Goal: Task Accomplishment & Management: Complete application form

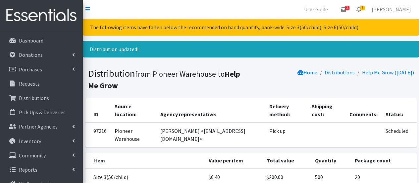
scroll to position [33, 0]
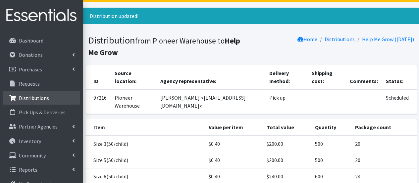
click at [30, 97] on p "Distributions" at bounding box center [34, 98] width 30 height 7
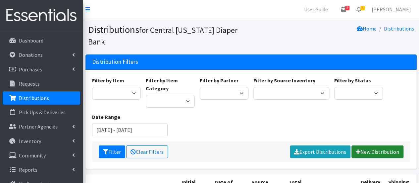
click at [373, 145] on link "New Distribution" at bounding box center [378, 151] width 52 height 13
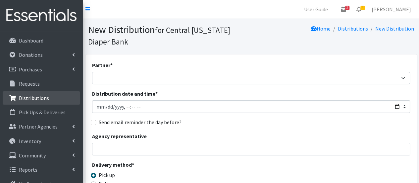
click at [30, 99] on p "Distributions" at bounding box center [34, 98] width 30 height 7
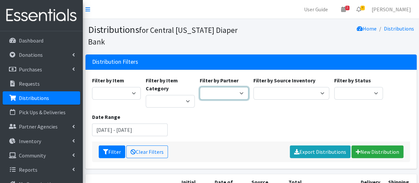
click at [242, 87] on select "All Saints Church Baby Momma Association Bellegrove Missionary Baptist Church F…" at bounding box center [224, 93] width 49 height 13
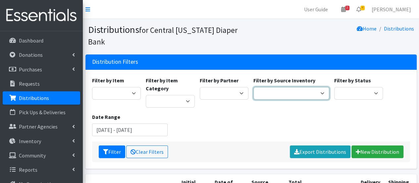
click at [309, 87] on select "Pioneer Warehouse TANF" at bounding box center [292, 93] width 76 height 13
select select "470"
click at [254, 87] on select "Pioneer Warehouse TANF" at bounding box center [292, 93] width 76 height 13
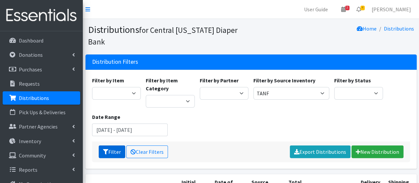
click at [112, 145] on button "Filter" at bounding box center [112, 151] width 27 height 13
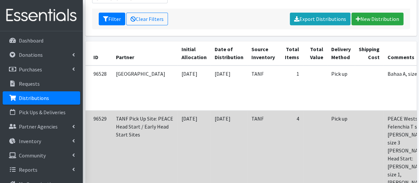
scroll to position [66, 0]
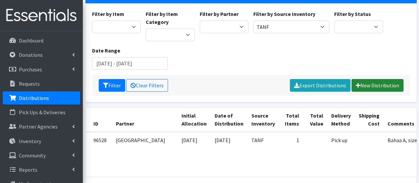
click at [367, 79] on link "New Distribution" at bounding box center [378, 85] width 52 height 13
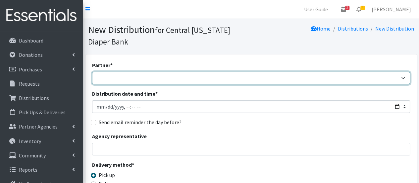
click at [134, 80] on select "All Saints Church Baby Momma Association Bellegrove Missionary Baptist Church F…" at bounding box center [251, 78] width 318 height 13
select select "7049"
click at [92, 72] on select "[DEMOGRAPHIC_DATA] Baby Momma Association [DEMOGRAPHIC_DATA] Food Pantry [GEOGR…" at bounding box center [251, 78] width 318 height 13
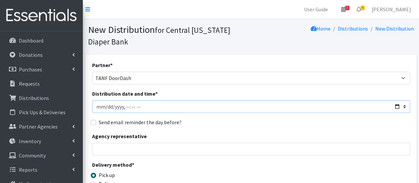
click at [105, 104] on input "Distribution date and time *" at bounding box center [251, 106] width 318 height 13
click at [127, 105] on input "Distribution date and time *" at bounding box center [251, 106] width 318 height 13
click at [130, 105] on input "Distribution date and time *" at bounding box center [251, 106] width 318 height 13
type input "2025-09-22T11:00"
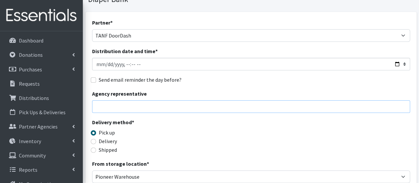
scroll to position [99, 0]
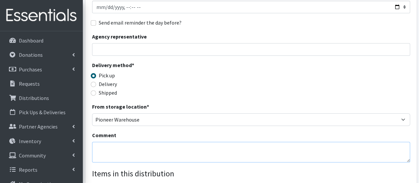
click at [124, 144] on textarea "Comment" at bounding box center [251, 152] width 318 height 21
type textarea "Week of 9/22/25"
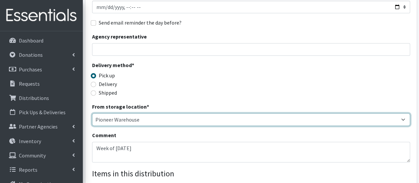
click at [127, 123] on select "Pioneer Warehouse TANF" at bounding box center [251, 119] width 318 height 13
select select "470"
click at [92, 113] on select "Pioneer Warehouse TANF" at bounding box center [251, 119] width 318 height 13
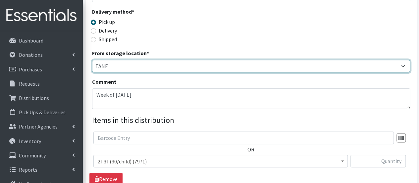
scroll to position [199, 0]
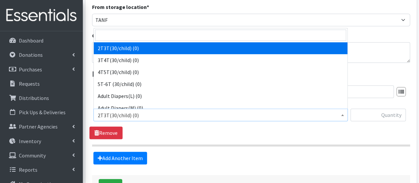
click at [128, 116] on span "2T3T(30/child) (0)" at bounding box center [221, 114] width 246 height 9
click at [118, 40] on input "search" at bounding box center [220, 35] width 251 height 11
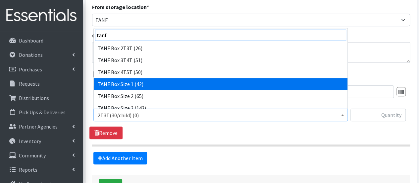
type input "tanf"
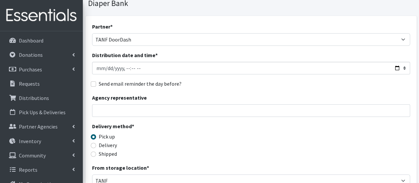
scroll to position [0, 0]
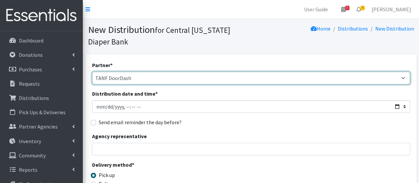
click at [181, 78] on select "All Saints Church Baby Momma Association Bellegrove Missionary Baptist Church F…" at bounding box center [251, 78] width 318 height 13
click at [177, 74] on select "All Saints Church Baby Momma Association Bellegrove Missionary Baptist Church F…" at bounding box center [251, 78] width 318 height 13
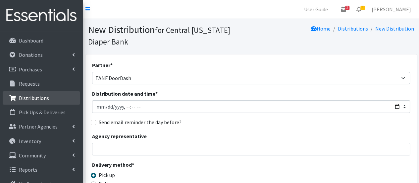
click at [30, 97] on p "Distributions" at bounding box center [34, 98] width 30 height 7
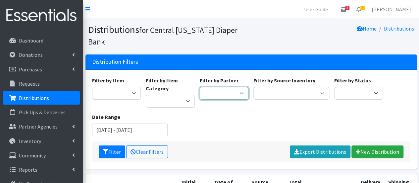
click at [233, 87] on select "[DEMOGRAPHIC_DATA] Baby Momma Association [DEMOGRAPHIC_DATA] Food Pantry [GEOGR…" at bounding box center [224, 93] width 49 height 13
select select "292"
click at [200, 87] on select "[DEMOGRAPHIC_DATA] Baby Momma Association [DEMOGRAPHIC_DATA] Food Pantry [GEOGR…" at bounding box center [224, 93] width 49 height 13
click at [279, 89] on div "Filter by Source Inventory Pioneer Warehouse TANF" at bounding box center [291, 91] width 81 height 31
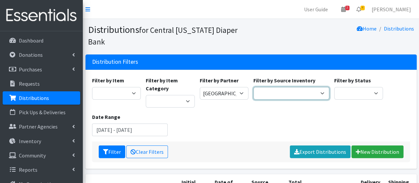
click at [282, 87] on select "Pioneer Warehouse TANF" at bounding box center [292, 93] width 76 height 13
select select "470"
click at [254, 87] on select "Pioneer Warehouse TANF" at bounding box center [292, 93] width 76 height 13
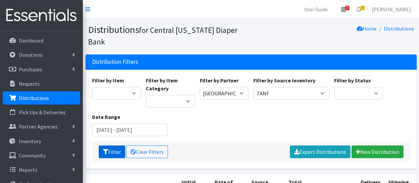
click at [110, 145] on button "Filter" at bounding box center [112, 151] width 27 height 13
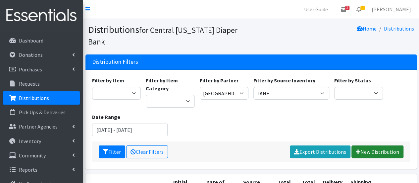
click at [386, 145] on link "New Distribution" at bounding box center [378, 151] width 52 height 13
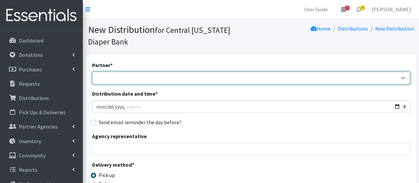
click at [122, 80] on select "[DEMOGRAPHIC_DATA] Baby Momma Association [DEMOGRAPHIC_DATA] Food Pantry [GEOGR…" at bounding box center [251, 78] width 318 height 13
select select "7049"
click at [92, 72] on select "[DEMOGRAPHIC_DATA] Baby Momma Association [DEMOGRAPHIC_DATA] Food Pantry [GEOGR…" at bounding box center [251, 78] width 318 height 13
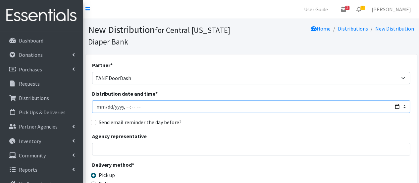
click at [107, 108] on input "Distribution date and time *" at bounding box center [251, 106] width 318 height 13
click at [131, 106] on input "Distribution date and time *" at bounding box center [251, 106] width 318 height 13
type input "[DATE]T11:00"
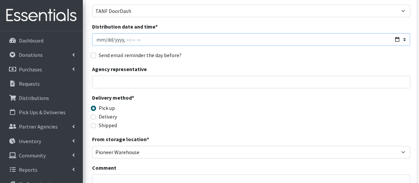
scroll to position [99, 0]
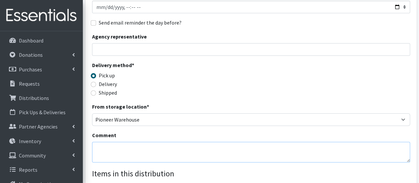
click at [131, 144] on textarea "Comment" at bounding box center [251, 152] width 318 height 21
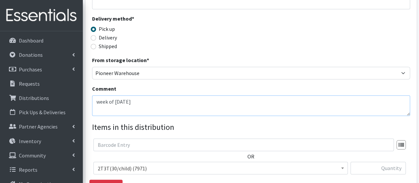
scroll to position [166, 0]
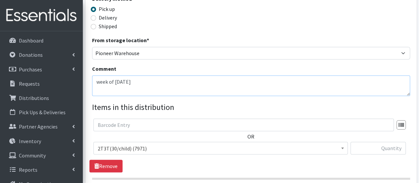
type textarea "week of [DATE]"
click at [130, 150] on span "2T3T(30/child) (7971)" at bounding box center [221, 148] width 246 height 9
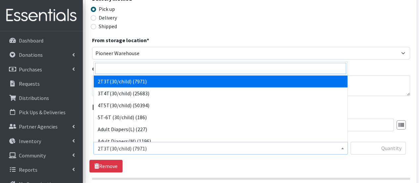
click at [128, 73] on input "search" at bounding box center [220, 68] width 251 height 11
type input "ta"
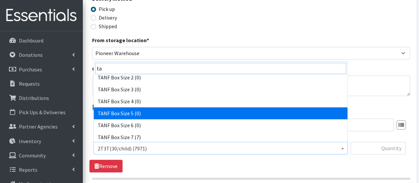
scroll to position [113, 0]
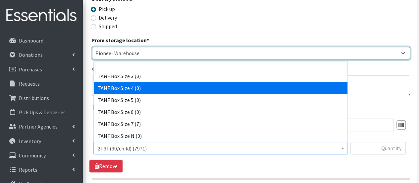
click at [149, 56] on select "Pioneer Warehouse TANF" at bounding box center [251, 53] width 318 height 13
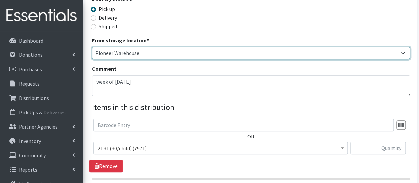
select select "470"
click at [92, 47] on select "Pioneer Warehouse TANF" at bounding box center [251, 53] width 318 height 13
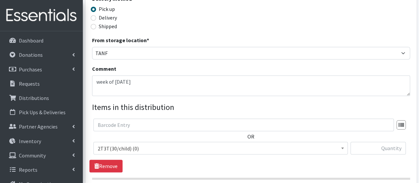
click at [141, 149] on span "2T3T(30/child) (0)" at bounding box center [221, 148] width 246 height 9
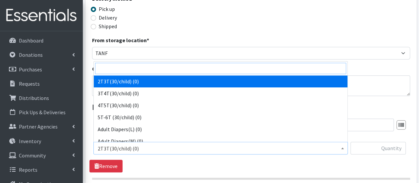
click at [135, 69] on input "search" at bounding box center [220, 68] width 251 height 11
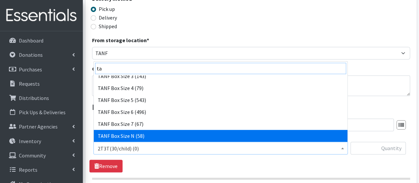
type input "ta"
select select "15520"
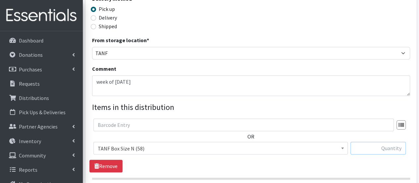
click at [381, 149] on input "text" at bounding box center [378, 148] width 55 height 13
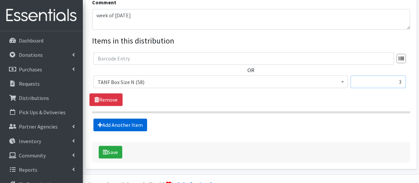
type input "3"
click at [138, 121] on link "Add Another Item" at bounding box center [121, 124] width 54 height 13
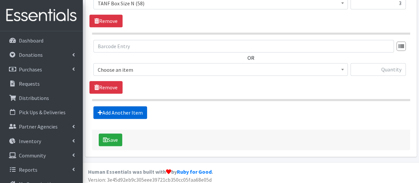
scroll to position [313, 0]
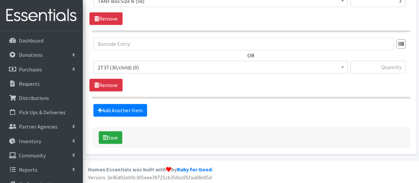
click at [127, 68] on span "2T3T(30/child) (0)" at bounding box center [221, 67] width 246 height 9
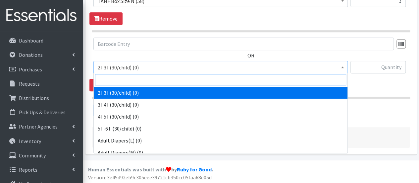
click at [124, 78] on input "search" at bounding box center [220, 79] width 251 height 11
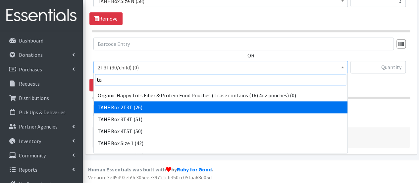
scroll to position [66, 0]
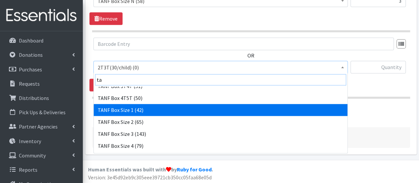
type input "ta"
select select "15517"
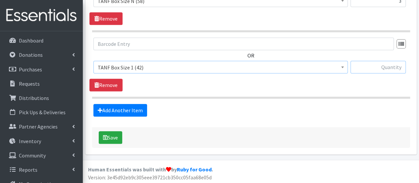
click at [387, 64] on input "text" at bounding box center [378, 67] width 55 height 13
type input "3"
click at [109, 106] on link "Add Another Item" at bounding box center [121, 110] width 54 height 13
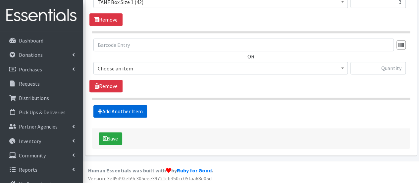
scroll to position [379, 0]
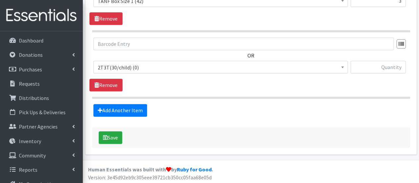
click at [136, 67] on span "2T3T(30/child) (0)" at bounding box center [221, 67] width 246 height 9
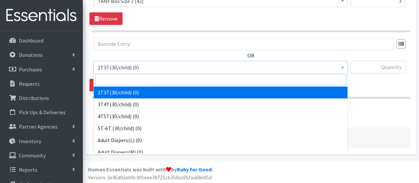
click at [139, 83] on input "search" at bounding box center [220, 79] width 251 height 11
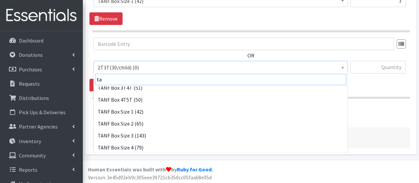
scroll to position [99, 0]
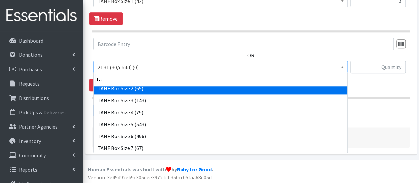
type input "ta"
select select "15521"
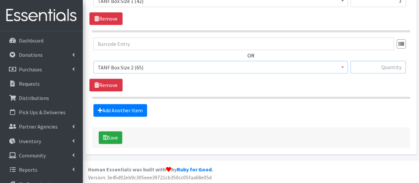
click at [379, 67] on input "text" at bounding box center [378, 67] width 55 height 13
type input "4"
click at [116, 109] on link "Add Another Item" at bounding box center [121, 110] width 54 height 13
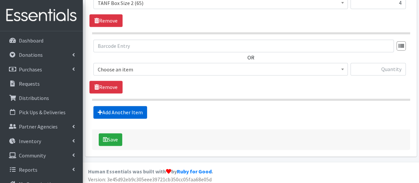
scroll to position [445, 0]
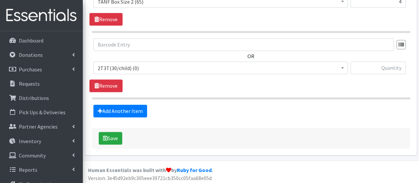
drag, startPoint x: 144, startPoint y: 66, endPoint x: 145, endPoint y: 72, distance: 6.0
click at [145, 65] on span "2T3T(30/child) (0)" at bounding box center [221, 67] width 246 height 9
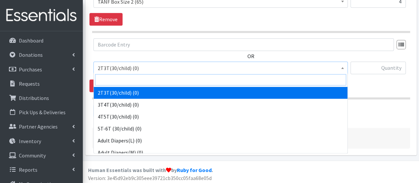
click at [145, 82] on input "search" at bounding box center [220, 79] width 251 height 11
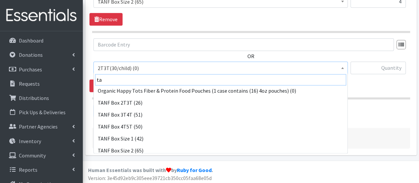
scroll to position [66, 0]
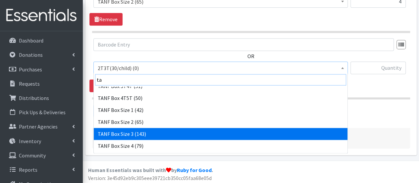
type input "ta"
select select "15523"
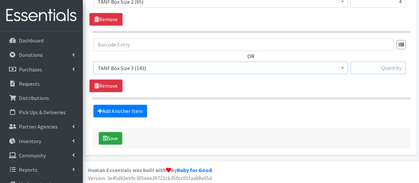
click at [391, 69] on input "text" at bounding box center [378, 67] width 55 height 13
type input "9"
click at [109, 107] on link "Add Another Item" at bounding box center [121, 110] width 54 height 13
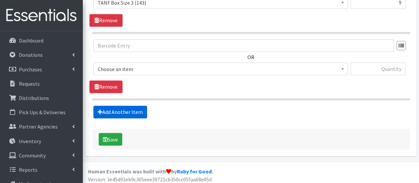
scroll to position [511, 0]
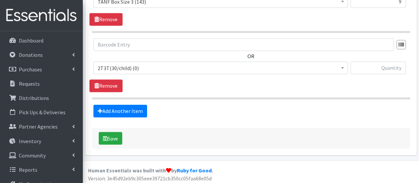
click at [132, 67] on span "2T3T(30/child) (0)" at bounding box center [221, 67] width 246 height 9
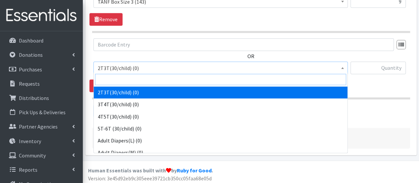
click at [135, 74] on input "search" at bounding box center [220, 79] width 251 height 11
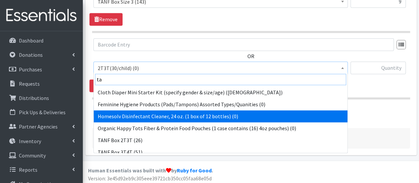
scroll to position [66, 0]
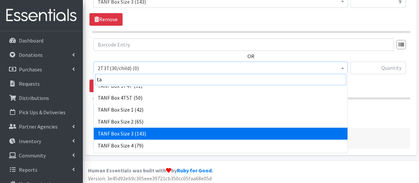
type input "ta"
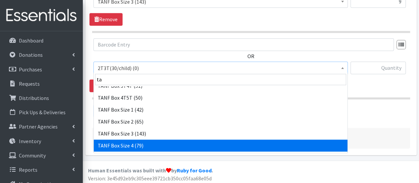
select select "15524"
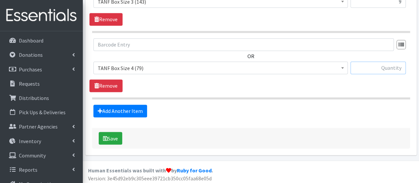
click at [370, 69] on input "text" at bounding box center [378, 67] width 55 height 13
type input "q"
type input "12"
click at [118, 107] on link "Add Another Item" at bounding box center [121, 110] width 54 height 13
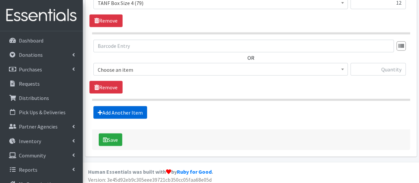
scroll to position [577, 0]
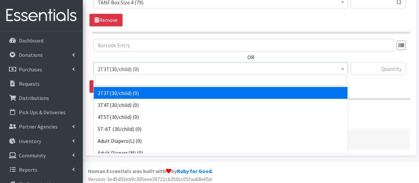
click at [135, 67] on span "2T3T(30/child) (0)" at bounding box center [221, 68] width 246 height 9
click at [130, 79] on input "search" at bounding box center [220, 79] width 251 height 11
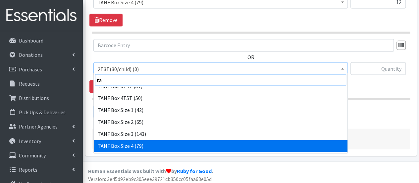
scroll to position [99, 0]
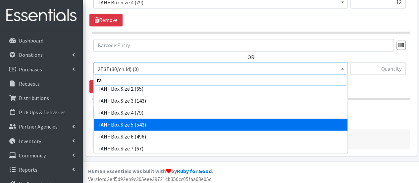
type input "ta"
select select "15525"
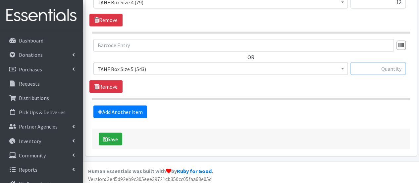
click at [371, 66] on input "text" at bounding box center [378, 68] width 55 height 13
type input "14"
click at [147, 109] on div "Add Another Item" at bounding box center [251, 111] width 323 height 13
click at [134, 109] on link "Add Another Item" at bounding box center [121, 111] width 54 height 13
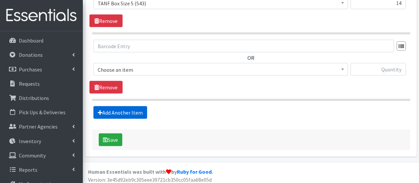
scroll to position [643, 0]
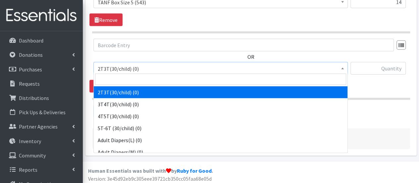
click at [151, 65] on span "2T3T(30/child) (0)" at bounding box center [221, 68] width 246 height 9
click at [148, 78] on input "search" at bounding box center [220, 79] width 251 height 11
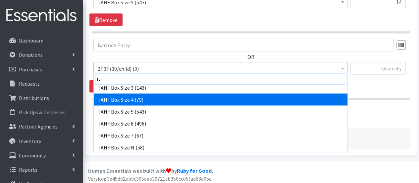
scroll to position [113, 0]
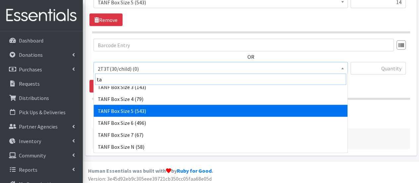
type input "ta"
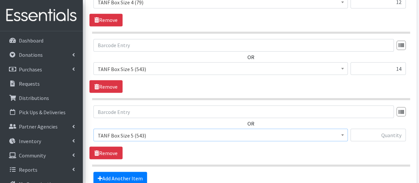
scroll to position [577, 0]
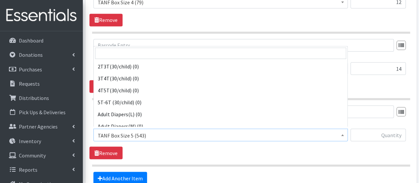
click at [267, 132] on span "TANF Box Size 5 (543)" at bounding box center [221, 134] width 246 height 9
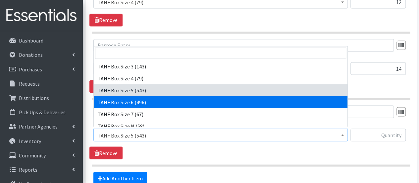
select select "15526"
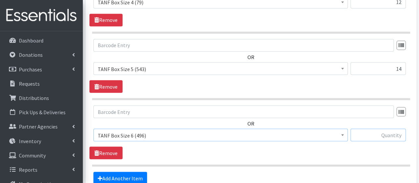
click at [396, 134] on input "text" at bounding box center [378, 134] width 55 height 13
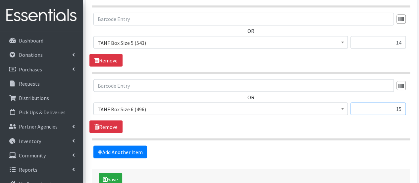
scroll to position [643, 0]
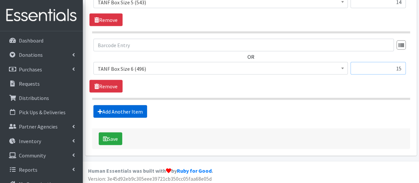
type input "15"
click at [107, 109] on link "Add Another Item" at bounding box center [121, 111] width 54 height 13
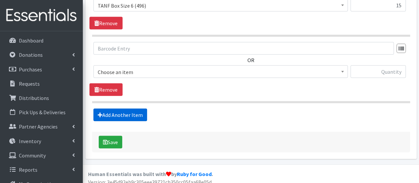
scroll to position [709, 0]
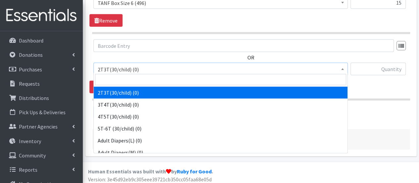
click at [126, 68] on span "2T3T(30/child) (0)" at bounding box center [221, 69] width 246 height 9
click at [123, 79] on input "search" at bounding box center [220, 79] width 251 height 11
click at [249, 81] on input "search" at bounding box center [220, 79] width 251 height 11
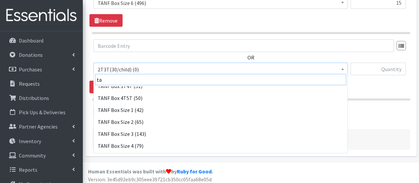
scroll to position [99, 0]
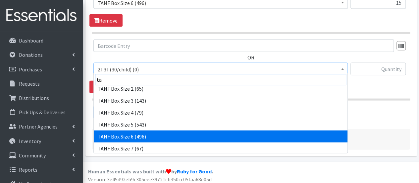
type input "ta"
select select "15526"
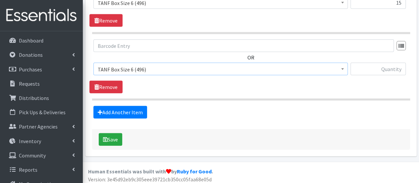
scroll to position [676, 0]
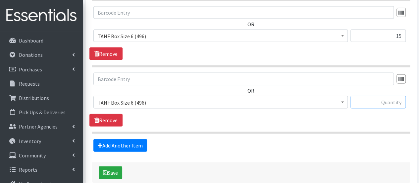
click at [371, 100] on input "text" at bounding box center [378, 102] width 55 height 13
type input "15"
click at [98, 143] on icon at bounding box center [100, 145] width 5 height 5
click at [115, 143] on link "Add Another Item" at bounding box center [121, 145] width 54 height 13
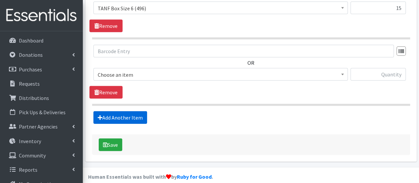
scroll to position [775, 0]
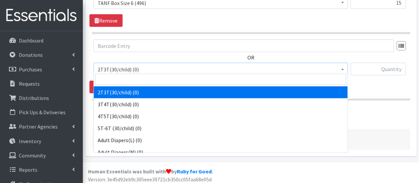
click at [126, 67] on span "2T3T(30/child) (0)" at bounding box center [221, 69] width 246 height 9
click at [124, 80] on input "search" at bounding box center [220, 79] width 251 height 11
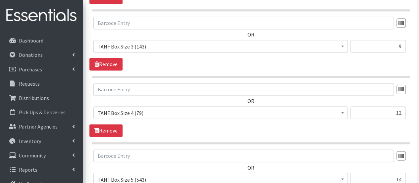
scroll to position [477, 0]
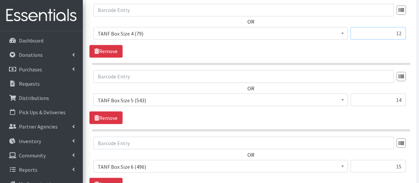
scroll to position [518, 0]
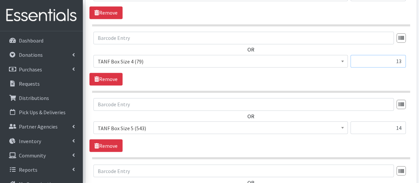
type input "13"
click at [401, 125] on input "14" at bounding box center [378, 127] width 55 height 13
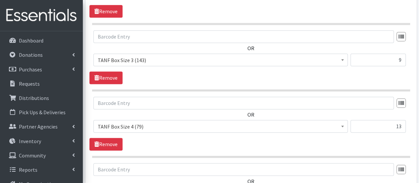
scroll to position [452, 0]
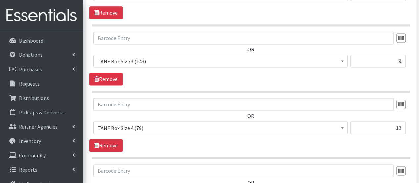
type input "16"
drag, startPoint x: 396, startPoint y: 61, endPoint x: 403, endPoint y: 59, distance: 6.8
click at [403, 59] on input "9" at bounding box center [378, 61] width 55 height 13
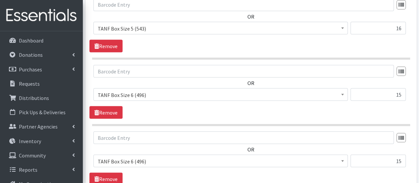
type input "10"
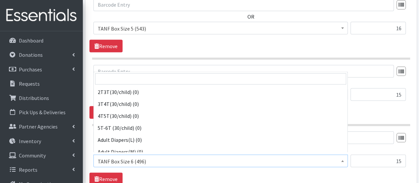
click at [174, 156] on span "TANF Box Size 6 (496)" at bounding box center [221, 160] width 246 height 9
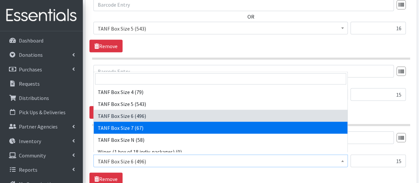
select select "15527"
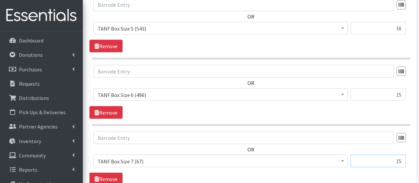
drag, startPoint x: 382, startPoint y: 158, endPoint x: 405, endPoint y: 158, distance: 23.2
click at [405, 158] on input "15" at bounding box center [378, 160] width 55 height 13
type input "20"
click at [133, 159] on span "2T3T(30/child) (0)" at bounding box center [221, 160] width 246 height 9
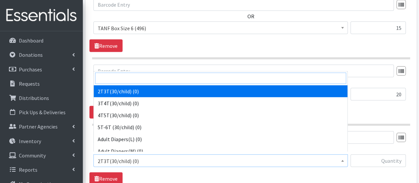
click at [172, 81] on input "search" at bounding box center [220, 78] width 251 height 11
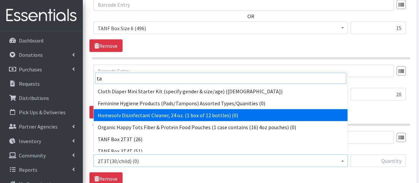
scroll to position [33, 0]
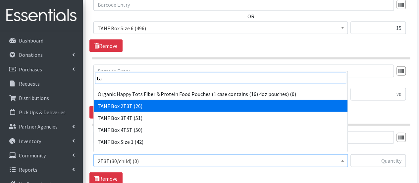
type input "ta"
select select "15528"
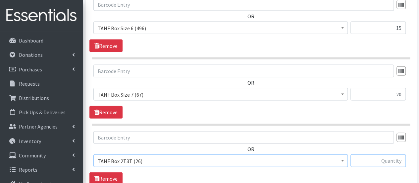
click at [377, 157] on input "text" at bounding box center [378, 160] width 55 height 13
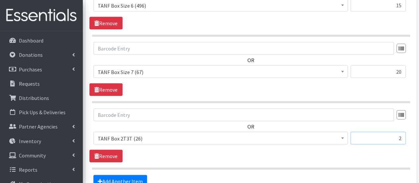
scroll to position [717, 0]
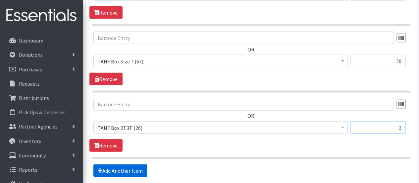
type input "2"
click at [123, 164] on link "Add Another Item" at bounding box center [121, 170] width 54 height 13
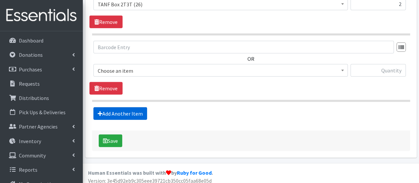
scroll to position [841, 0]
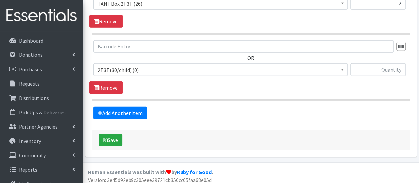
click at [135, 69] on span "2T3T(30/child) (0)" at bounding box center [221, 69] width 246 height 9
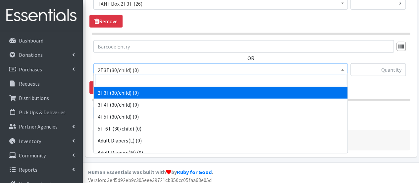
click at [132, 81] on input "search" at bounding box center [220, 79] width 251 height 11
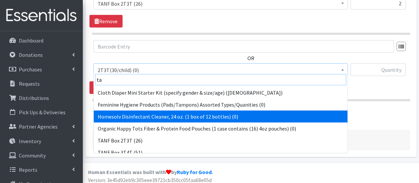
scroll to position [33, 0]
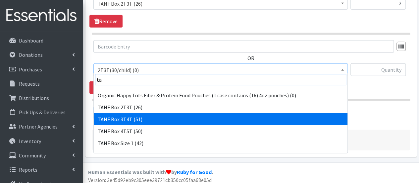
type input "ta"
select select "15529"
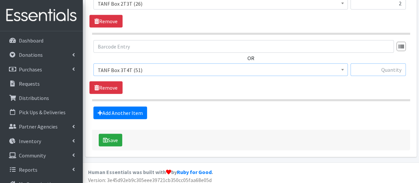
click at [397, 69] on input "text" at bounding box center [378, 69] width 55 height 13
type input "11"
click at [117, 109] on link "Add Another Item" at bounding box center [121, 112] width 54 height 13
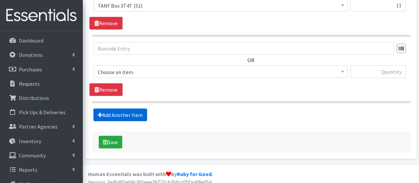
scroll to position [907, 0]
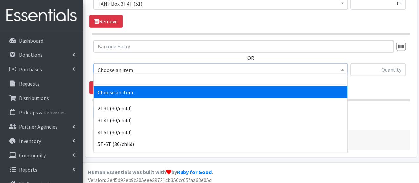
click at [128, 67] on span "Choose an item" at bounding box center [221, 69] width 246 height 9
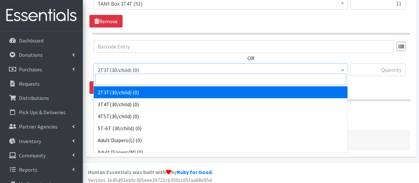
click at [123, 80] on input "search" at bounding box center [220, 79] width 251 height 11
type input "y"
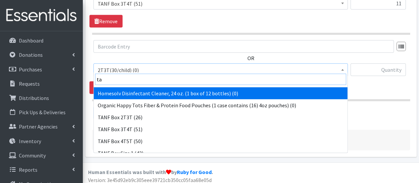
scroll to position [33, 0]
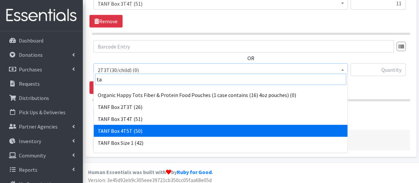
type input "ta"
select select "15531"
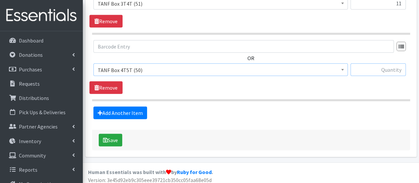
click at [369, 67] on input "text" at bounding box center [378, 69] width 55 height 13
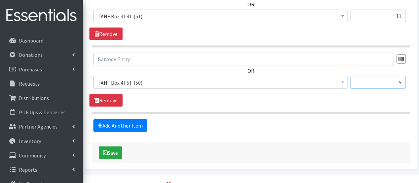
scroll to position [907, 0]
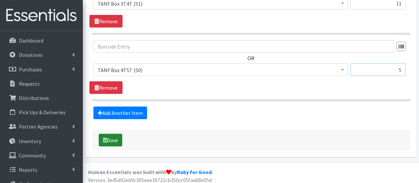
type input "5"
click at [110, 135] on button "Save" at bounding box center [111, 140] width 24 height 13
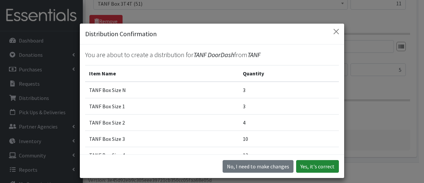
click at [320, 167] on button "Yes, it's correct" at bounding box center [317, 166] width 43 height 13
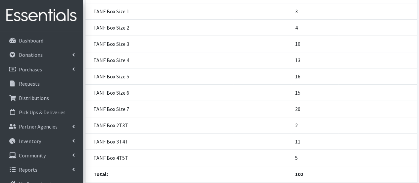
scroll to position [180, 0]
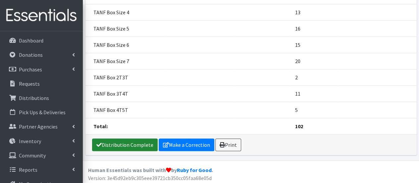
click at [146, 140] on link "Distribution Complete" at bounding box center [125, 144] width 66 height 13
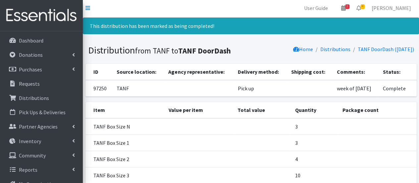
scroll to position [0, 0]
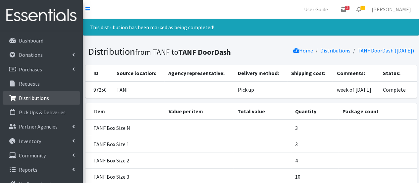
click at [29, 100] on p "Distributions" at bounding box center [34, 98] width 30 height 7
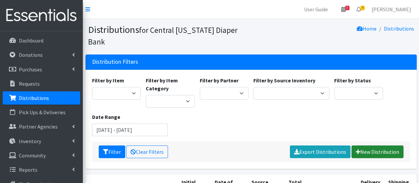
click at [373, 145] on link "New Distribution" at bounding box center [378, 151] width 52 height 13
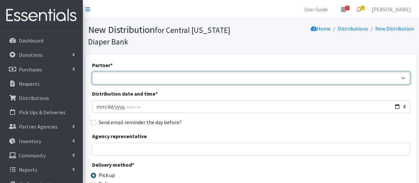
click at [123, 77] on select "[DEMOGRAPHIC_DATA] Baby Momma Association [DEMOGRAPHIC_DATA] Food Pantry [GEOGR…" at bounding box center [251, 78] width 318 height 13
select select "292"
click at [92, 72] on select "[DEMOGRAPHIC_DATA] Baby Momma Association [DEMOGRAPHIC_DATA] Food Pantry [GEOGR…" at bounding box center [251, 78] width 318 height 13
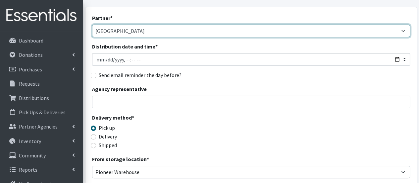
scroll to position [33, 0]
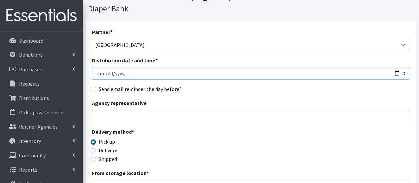
click at [104, 74] on input "Distribution date and time *" at bounding box center [251, 73] width 318 height 13
click at [129, 76] on input "Distribution date and time *" at bounding box center [251, 73] width 318 height 13
click at [107, 73] on input "Distribution date and time *" at bounding box center [251, 73] width 318 height 13
type input "2025-09-25T11:00"
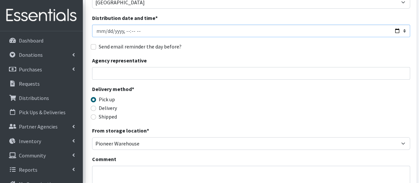
scroll to position [99, 0]
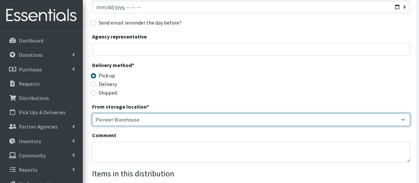
click at [121, 122] on select "Pioneer Warehouse TANF" at bounding box center [251, 119] width 318 height 13
select select "470"
click at [92, 113] on select "Pioneer Warehouse TANF" at bounding box center [251, 119] width 318 height 13
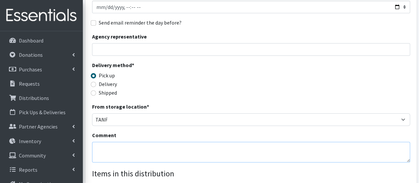
click at [120, 149] on textarea "Comment" at bounding box center [251, 152] width 318 height 21
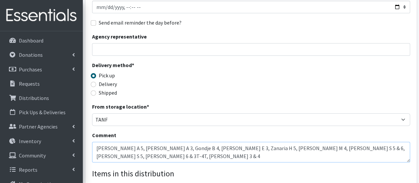
click at [332, 147] on textarea "Mohamad A 5, Sahar A 3, Gondje B 4, Feza E 3, Zanaria H 5, Yunislaida M 4, Mach…" at bounding box center [251, 152] width 318 height 21
click at [379, 148] on textarea "Mohamad A 5, Sahar A 3, Gondje B 4, Feza E 3, Zanaria H 5, Yunislaida M 4, Mach…" at bounding box center [251, 152] width 318 height 21
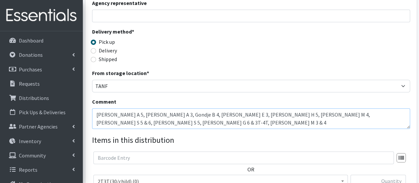
scroll to position [166, 0]
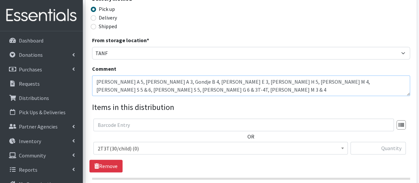
type textarea "Mohamad A 5, Sahar A 3, Gondje B 4, Feza E 3, Zanaria H 5, Yunislaida M 4, Mach…"
drag, startPoint x: 150, startPoint y: 152, endPoint x: 145, endPoint y: 152, distance: 5.0
click at [150, 152] on span "2T3T(30/child) (0)" at bounding box center [221, 148] width 255 height 13
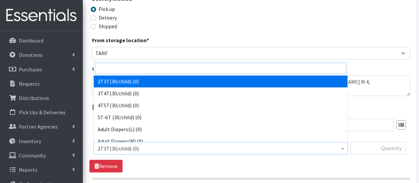
click at [130, 69] on input "search" at bounding box center [220, 68] width 251 height 11
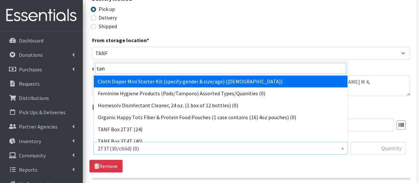
type input "tanf"
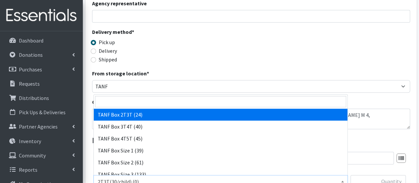
click at [261, 61] on div "Delivery method * Pick up Delivery Shipped Shipping cost" at bounding box center [251, 48] width 318 height 41
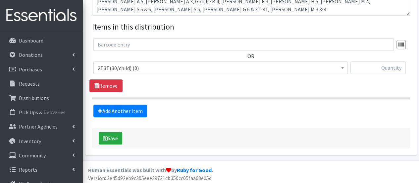
scroll to position [247, 0]
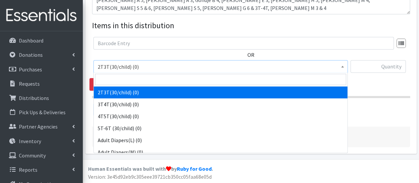
click at [182, 65] on span "2T3T(30/child) (0)" at bounding box center [221, 66] width 246 height 9
click at [139, 79] on input "search" at bounding box center [220, 79] width 251 height 11
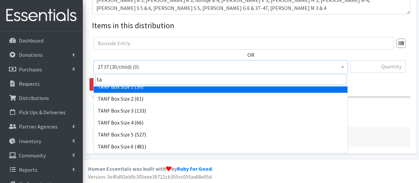
scroll to position [99, 0]
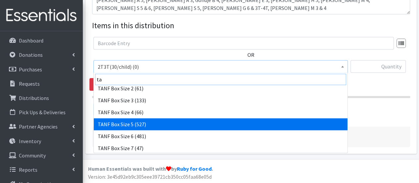
type input "ta"
select select "15525"
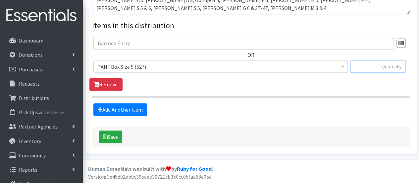
click at [374, 68] on input "text" at bounding box center [378, 66] width 55 height 13
type input "4"
click at [137, 110] on link "Add Another Item" at bounding box center [121, 109] width 54 height 13
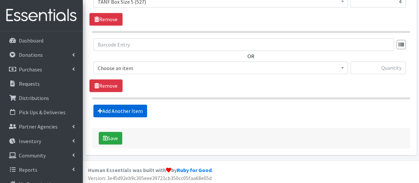
scroll to position [313, 0]
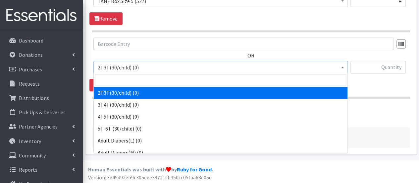
click at [129, 63] on span "2T3T(30/child) (0)" at bounding box center [221, 67] width 246 height 9
click at [125, 75] on input "search" at bounding box center [220, 79] width 251 height 11
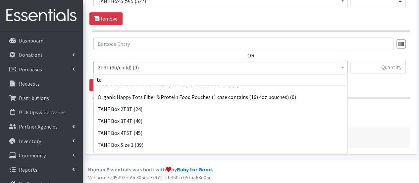
scroll to position [66, 0]
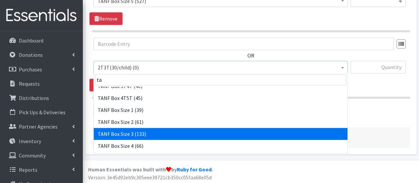
type input "ta"
select select "15523"
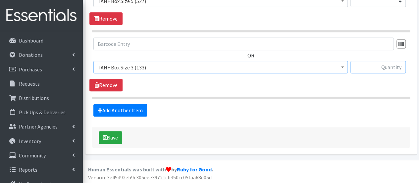
click at [377, 68] on input "text" at bounding box center [378, 67] width 55 height 13
type input "3"
click at [116, 111] on link "Add Another Item" at bounding box center [121, 110] width 54 height 13
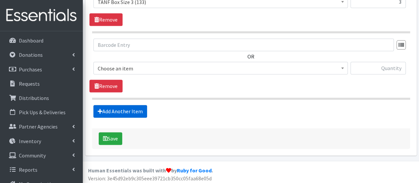
scroll to position [379, 0]
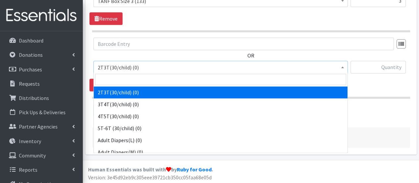
click at [127, 70] on span "2T3T(30/child) (0)" at bounding box center [221, 67] width 246 height 9
click at [129, 84] on input "search" at bounding box center [220, 79] width 251 height 11
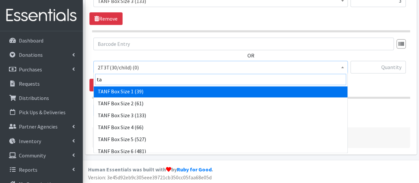
scroll to position [99, 0]
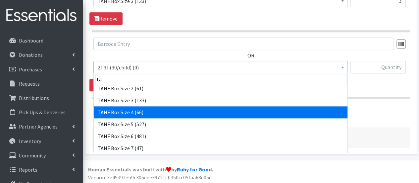
type input "ta"
select select "15524"
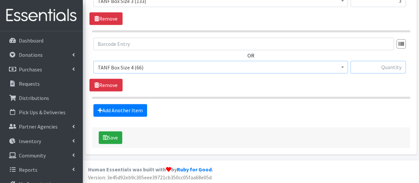
click at [367, 66] on input "text" at bounding box center [378, 67] width 55 height 13
type input "3"
click at [129, 108] on link "Add Another Item" at bounding box center [121, 110] width 54 height 13
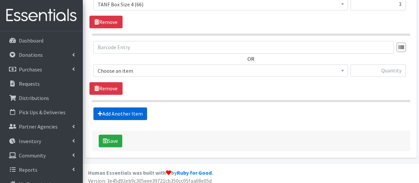
scroll to position [445, 0]
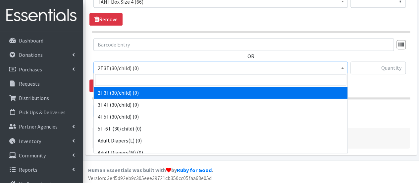
click at [141, 67] on span "2T3T(30/child) (0)" at bounding box center [221, 67] width 246 height 9
click at [135, 80] on input "search" at bounding box center [220, 79] width 251 height 11
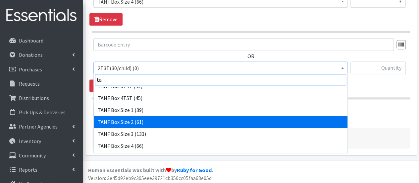
scroll to position [113, 0]
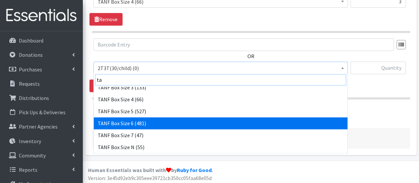
type input "ta"
select select "15526"
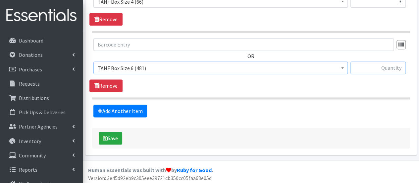
click at [362, 67] on input "text" at bounding box center [378, 67] width 55 height 13
type input "2"
click at [134, 109] on link "Add Another Item" at bounding box center [121, 110] width 54 height 13
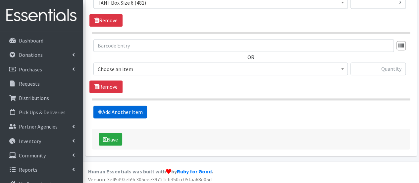
scroll to position [511, 0]
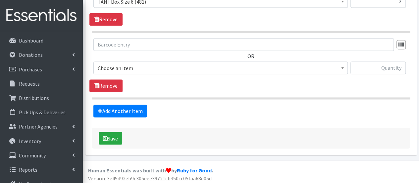
click at [126, 66] on span "Choose an item" at bounding box center [221, 67] width 246 height 9
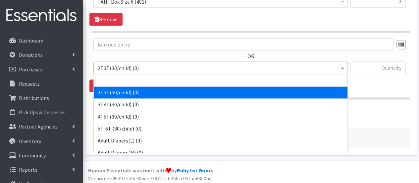
click at [122, 79] on input "search" at bounding box center [220, 79] width 251 height 11
type input "t"
click at [124, 81] on input "search" at bounding box center [220, 79] width 251 height 11
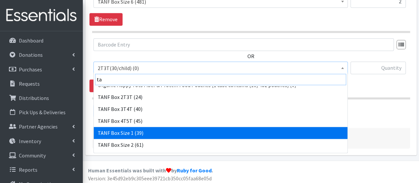
scroll to position [33, 0]
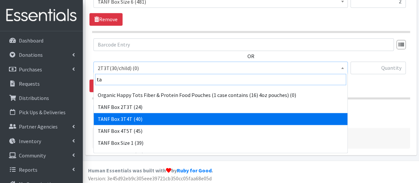
type input "ta"
select select "15529"
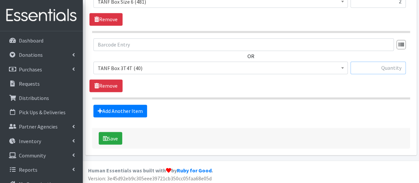
click at [359, 67] on input "text" at bounding box center [378, 67] width 55 height 13
type input "1"
click at [121, 136] on button "Save" at bounding box center [111, 138] width 24 height 13
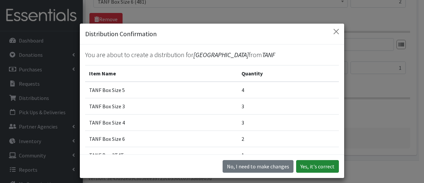
click at [326, 162] on button "Yes, it's correct" at bounding box center [317, 166] width 43 height 13
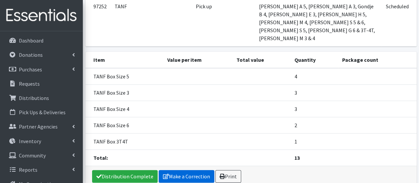
scroll to position [119, 0]
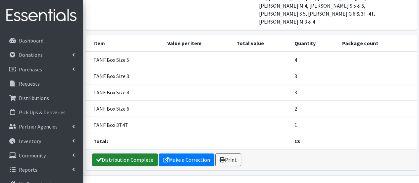
click at [139, 153] on link "Distribution Complete" at bounding box center [125, 159] width 66 height 13
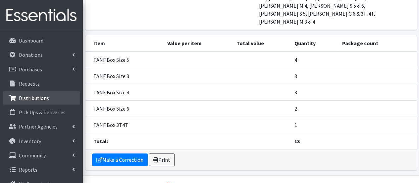
click at [32, 95] on p "Distributions" at bounding box center [34, 98] width 30 height 7
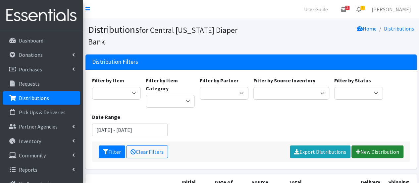
click at [362, 145] on link "New Distribution" at bounding box center [378, 151] width 52 height 13
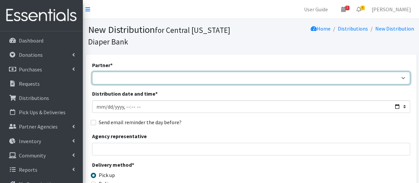
click at [172, 83] on select "All Saints Church Baby Momma Association Bellegrove Missionary Baptist Church F…" at bounding box center [251, 78] width 318 height 13
click at [145, 79] on select "All Saints Church Baby Momma Association Bellegrove Missionary Baptist Church F…" at bounding box center [251, 78] width 318 height 13
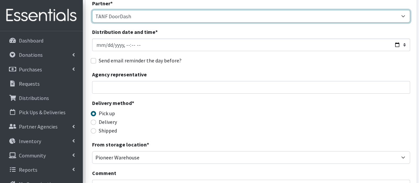
scroll to position [66, 0]
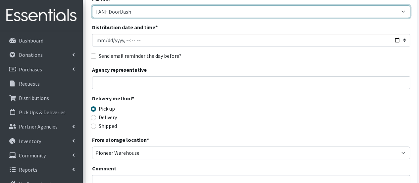
click at [219, 14] on select "All Saints Church Baby Momma Association Bellegrove Missionary Baptist Church F…" at bounding box center [251, 11] width 318 height 13
select select "7140"
click at [92, 5] on select "All Saints Church Baby Momma Association Bellegrove Missionary Baptist Church F…" at bounding box center [251, 11] width 318 height 13
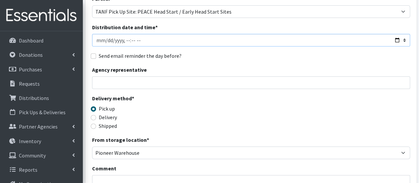
click at [130, 40] on input "Distribution date and time *" at bounding box center [251, 40] width 318 height 13
type input "2025-09-25T11:00"
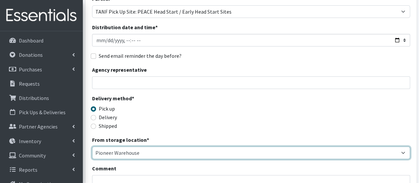
click at [123, 153] on select "Pioneer Warehouse TANF" at bounding box center [251, 152] width 318 height 13
select select "470"
click at [92, 146] on select "Pioneer Warehouse TANF" at bounding box center [251, 152] width 318 height 13
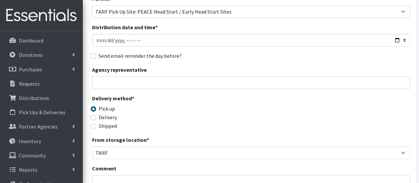
click at [124, 174] on div "Comment" at bounding box center [251, 179] width 318 height 31
click at [127, 179] on textarea "Comment" at bounding box center [251, 185] width 318 height 21
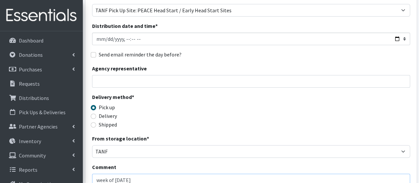
scroll to position [101, 0]
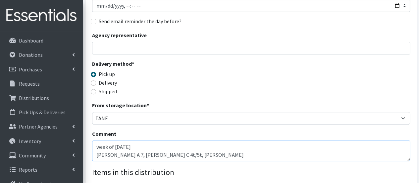
click at [96, 154] on textarea "week of 9/22/25 Chavonne A 7, Alyssa C 4t/5t, Ariana C" at bounding box center [251, 150] width 318 height 21
click at [151, 155] on textarea "week of 9/22/25 James St: Chavonne A 7, Alyssa C 4t/5t, Ariana C" at bounding box center [251, 150] width 318 height 21
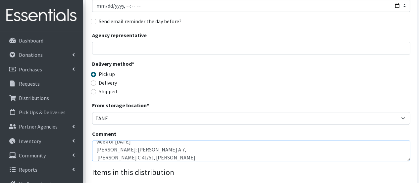
click at [154, 149] on textarea "week of 9/22/25 James St: Chavonne A 7, Alyssa C 4t/5t, Ariana C" at bounding box center [251, 150] width 318 height 21
click at [96, 155] on textarea "week of 9/22/25 James St: Chavonne A 7, April K 2 & 3t/4t, Michael V 3 Alyssa C…" at bounding box center [251, 150] width 318 height 21
click at [164, 159] on textarea "week of 9/22/25 James St: Chavonne A 7, April K 2 & 3t/4t, Michael V 3 Bville H…" at bounding box center [251, 150] width 318 height 21
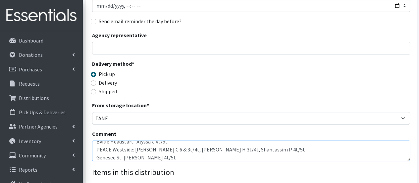
scroll to position [29, 0]
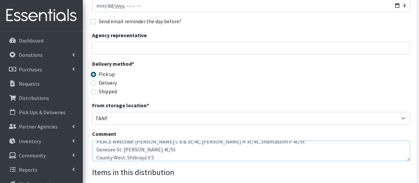
type textarea "week of 9/22/25 James St: Chavonne A 7, April K 2 & 3t/4t, Michael V 3 Bville H…"
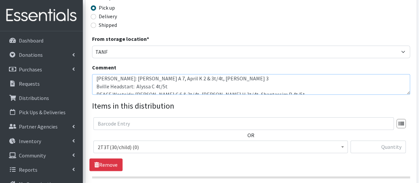
scroll to position [0, 0]
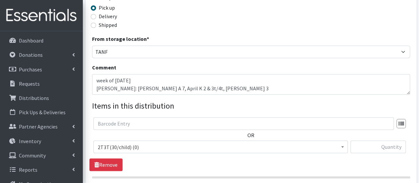
click at [145, 146] on span "2T3T(30/child) (0)" at bounding box center [221, 146] width 246 height 9
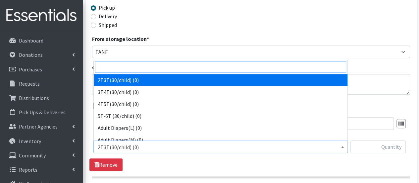
click at [134, 68] on input "search" at bounding box center [220, 66] width 251 height 11
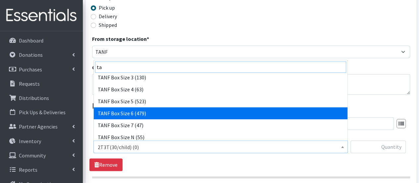
scroll to position [113, 0]
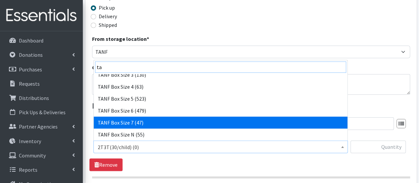
type input "ta"
select select "15527"
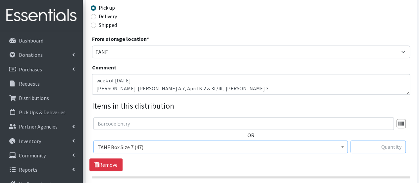
click at [387, 146] on input "text" at bounding box center [378, 146] width 55 height 13
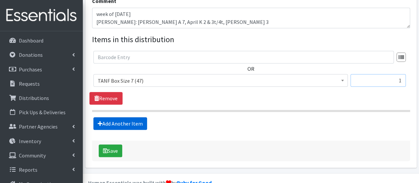
type input "1"
click at [106, 121] on link "Add Another Item" at bounding box center [121, 123] width 54 height 13
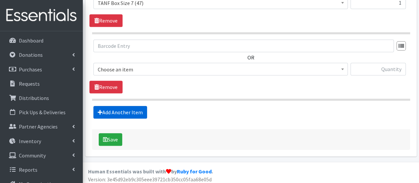
scroll to position [313, 0]
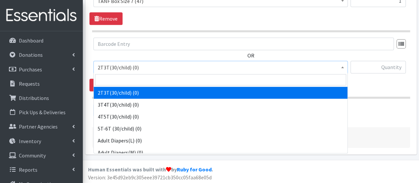
click at [117, 66] on span "2T3T(30/child) (0)" at bounding box center [221, 67] width 246 height 9
click at [119, 77] on input "search" at bounding box center [220, 79] width 251 height 11
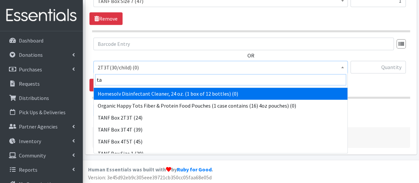
scroll to position [33, 0]
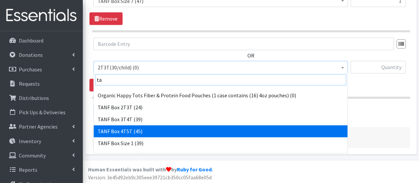
type input "ta"
select select "15531"
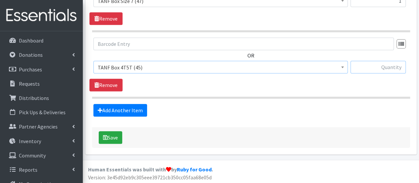
click at [389, 66] on input "text" at bounding box center [378, 67] width 55 height 13
type input "3"
click at [124, 109] on link "Add Another Item" at bounding box center [121, 110] width 54 height 13
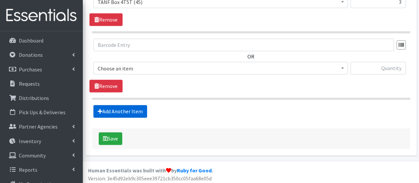
scroll to position [379, 0]
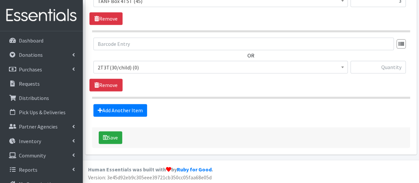
click at [130, 63] on span "2T3T(30/child) (0)" at bounding box center [221, 67] width 246 height 9
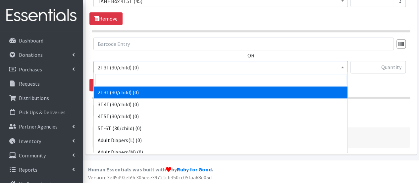
click at [130, 76] on input "search" at bounding box center [220, 79] width 251 height 11
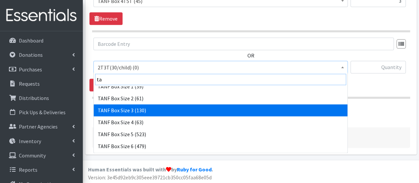
scroll to position [99, 0]
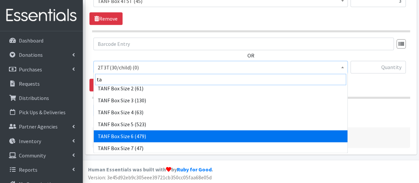
type input "ta"
select select "15526"
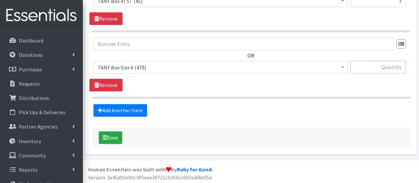
click at [387, 68] on input "text" at bounding box center [378, 67] width 55 height 13
type input "1"
click at [136, 107] on link "Add Another Item" at bounding box center [121, 110] width 54 height 13
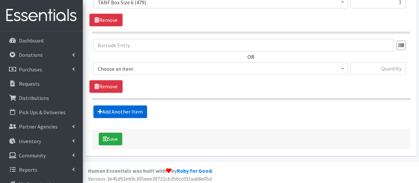
scroll to position [445, 0]
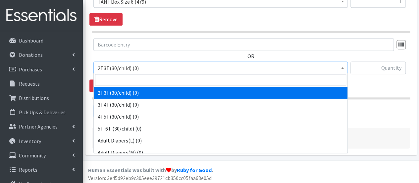
click at [155, 68] on span "2T3T(30/child) (0)" at bounding box center [221, 67] width 246 height 9
click at [152, 81] on input "search" at bounding box center [220, 79] width 251 height 11
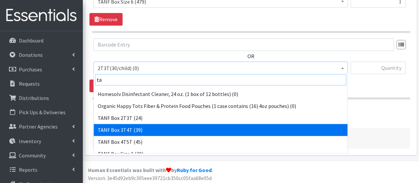
scroll to position [33, 0]
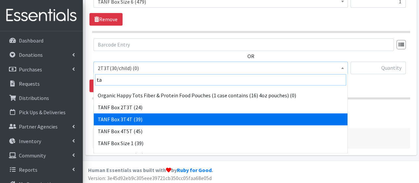
type input "ta"
select select "15529"
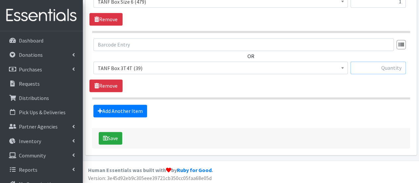
click at [373, 69] on input "text" at bounding box center [378, 67] width 55 height 13
type input "3"
click at [130, 108] on link "Add Another Item" at bounding box center [121, 110] width 54 height 13
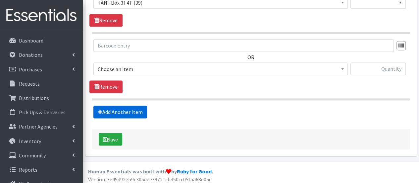
scroll to position [511, 0]
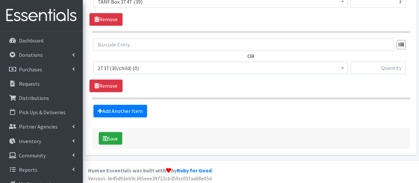
drag, startPoint x: 127, startPoint y: 65, endPoint x: 124, endPoint y: 70, distance: 5.4
click at [127, 65] on span "2T3T(30/child) (0)" at bounding box center [221, 67] width 246 height 9
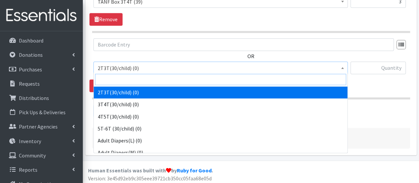
click at [118, 81] on input "search" at bounding box center [220, 79] width 251 height 11
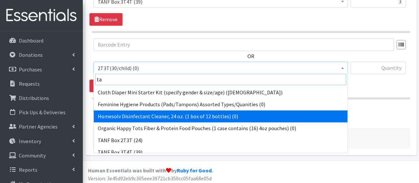
scroll to position [66, 0]
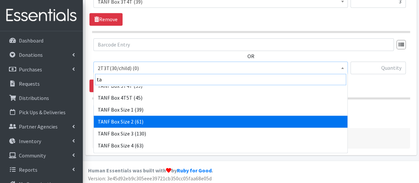
type input "ta"
select select "15521"
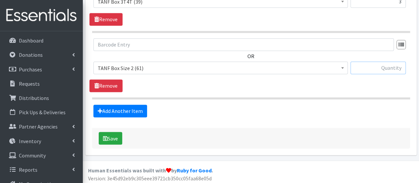
click at [361, 66] on input "text" at bounding box center [378, 67] width 55 height 13
type input "1"
click at [121, 110] on link "Add Another Item" at bounding box center [121, 110] width 54 height 13
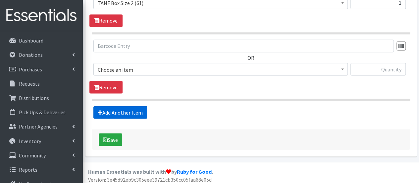
scroll to position [577, 0]
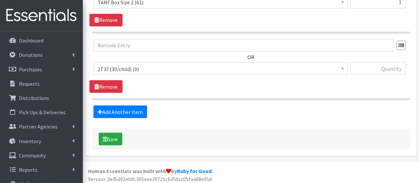
drag, startPoint x: 132, startPoint y: 67, endPoint x: 132, endPoint y: 71, distance: 4.0
click at [132, 67] on span "2T3T(30/child) (0)" at bounding box center [221, 68] width 246 height 9
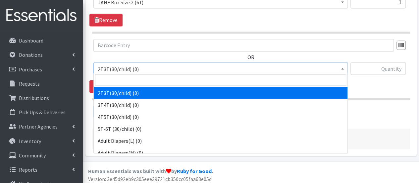
click at [131, 83] on input "search" at bounding box center [220, 79] width 251 height 11
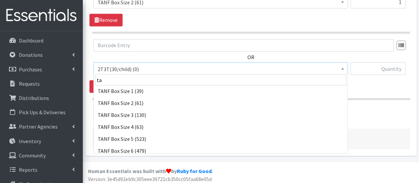
scroll to position [99, 0]
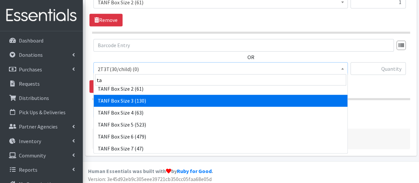
type input "ta"
select select "15523"
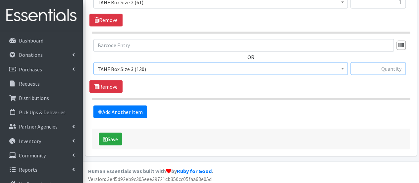
click at [366, 65] on input "text" at bounding box center [378, 68] width 55 height 13
type input "1"
click at [122, 108] on link "Add Another Item" at bounding box center [121, 111] width 54 height 13
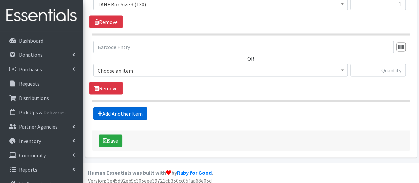
scroll to position [643, 0]
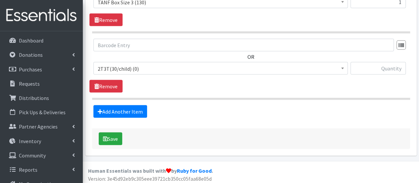
click at [124, 65] on span "2T3T(30/child) (0)" at bounding box center [221, 68] width 246 height 9
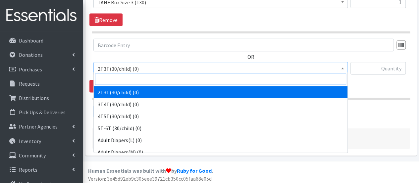
click at [121, 79] on input "search" at bounding box center [220, 79] width 251 height 11
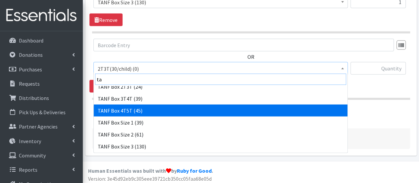
scroll to position [99, 0]
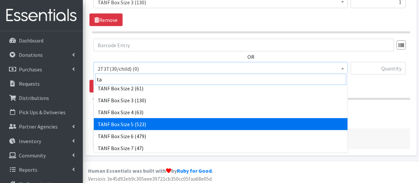
type input "ta"
select select "15525"
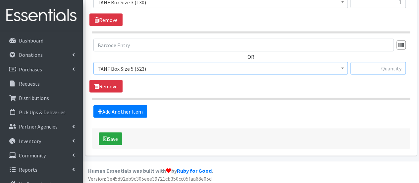
click at [363, 68] on input "text" at bounding box center [378, 68] width 55 height 13
type input "1"
click at [119, 138] on button "Save" at bounding box center [111, 138] width 24 height 13
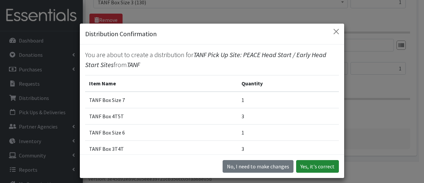
click at [324, 169] on button "Yes, it's correct" at bounding box center [317, 166] width 43 height 13
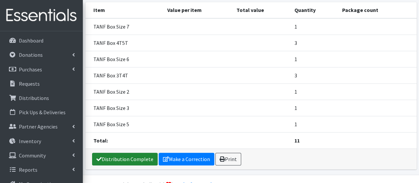
click at [123, 153] on link "Distribution Complete" at bounding box center [125, 159] width 66 height 13
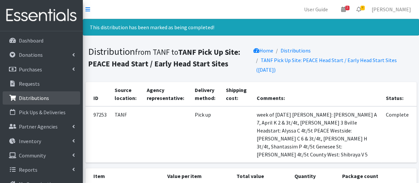
click at [43, 101] on p "Distributions" at bounding box center [34, 98] width 30 height 7
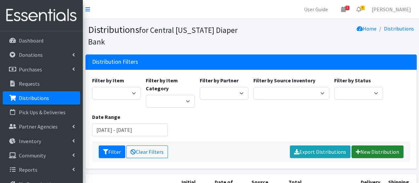
click at [358, 149] on icon at bounding box center [358, 151] width 5 height 5
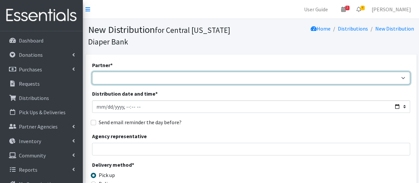
click at [166, 76] on select "[DEMOGRAPHIC_DATA] Baby Momma Association [DEMOGRAPHIC_DATA] Food Pantry [GEOGR…" at bounding box center [251, 78] width 318 height 13
select select "7141"
click at [92, 72] on select "[DEMOGRAPHIC_DATA] Baby Momma Association [DEMOGRAPHIC_DATA] Food Pantry [GEOGR…" at bounding box center [251, 78] width 318 height 13
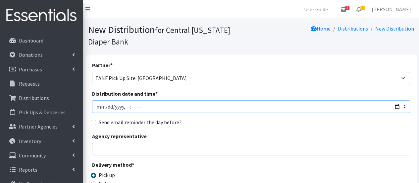
click at [107, 108] on input "Distribution date and time *" at bounding box center [251, 106] width 318 height 13
click at [134, 107] on input "Distribution date and time *" at bounding box center [251, 106] width 318 height 13
type input "[DATE]T11:00"
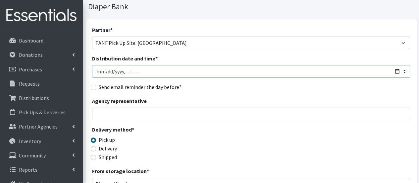
scroll to position [66, 0]
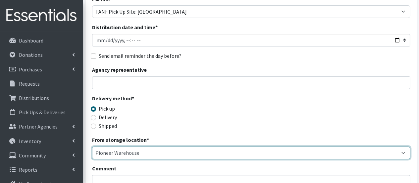
click at [107, 155] on select "Pioneer Warehouse TANF" at bounding box center [251, 152] width 318 height 13
select select "470"
click at [92, 146] on select "Pioneer Warehouse TANF" at bounding box center [251, 152] width 318 height 13
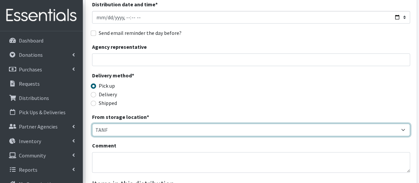
scroll to position [99, 0]
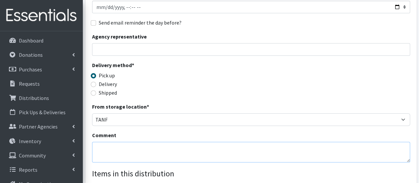
click at [121, 147] on textarea "Comment" at bounding box center [251, 152] width 318 height 21
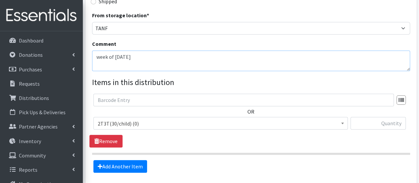
scroll to position [191, 0]
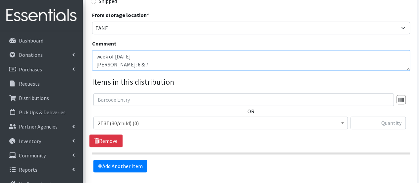
type textarea "week of [DATE] [PERSON_NAME]: 6 & 7"
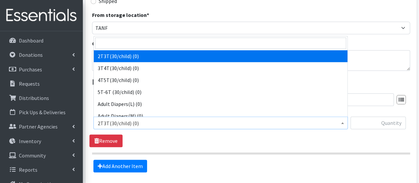
click at [196, 120] on span "2T3T(30/child) (0)" at bounding box center [221, 122] width 246 height 9
click at [150, 43] on input "search" at bounding box center [220, 42] width 251 height 11
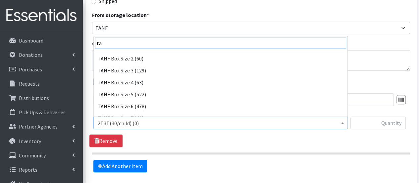
scroll to position [99, 0]
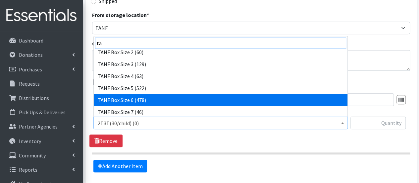
type input "ta"
select select "15526"
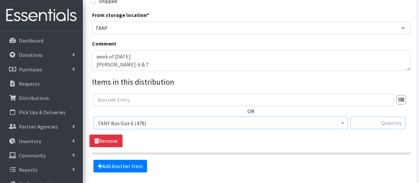
click at [375, 124] on input "text" at bounding box center [378, 122] width 55 height 13
type input "1"
click at [119, 162] on link "Add Another Item" at bounding box center [121, 166] width 54 height 13
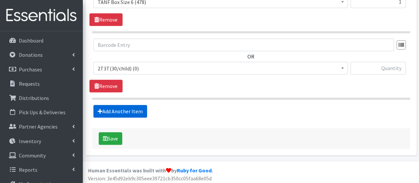
scroll to position [313, 0]
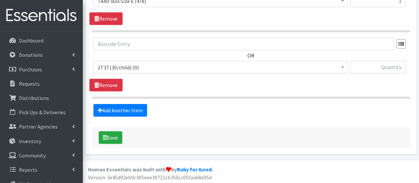
click at [124, 71] on span "2T3T(30/child) (0)" at bounding box center [221, 67] width 255 height 13
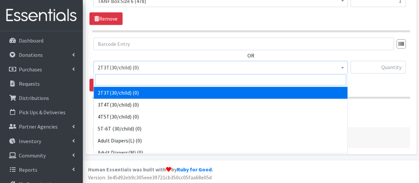
click at [124, 79] on input "search" at bounding box center [220, 79] width 251 height 11
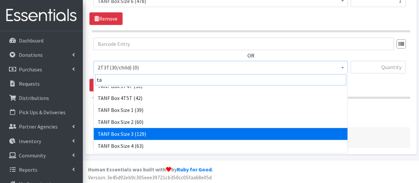
scroll to position [113, 0]
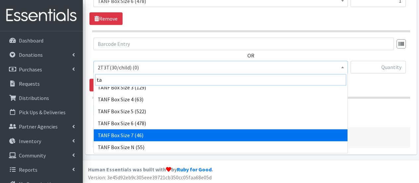
type input "ta"
select select "15527"
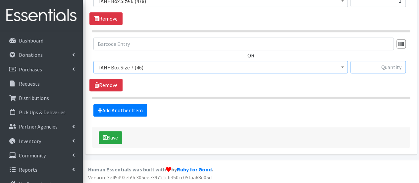
click at [395, 66] on input "text" at bounding box center [378, 67] width 55 height 13
type input "1"
click at [117, 137] on button "Save" at bounding box center [111, 137] width 24 height 13
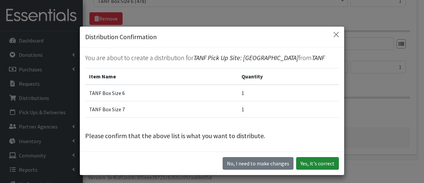
click at [308, 161] on button "Yes, it's correct" at bounding box center [317, 163] width 43 height 13
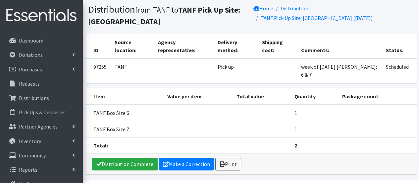
scroll to position [63, 0]
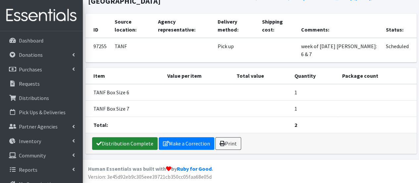
click at [135, 142] on link "Distribution Complete" at bounding box center [125, 143] width 66 height 13
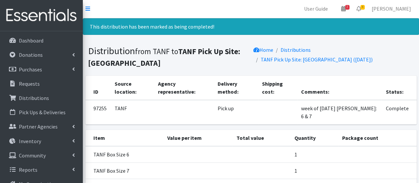
scroll to position [0, 0]
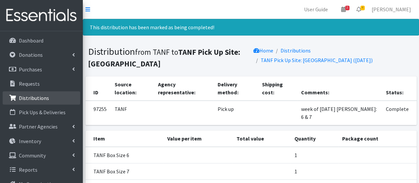
click at [56, 95] on link "Distributions" at bounding box center [42, 97] width 78 height 13
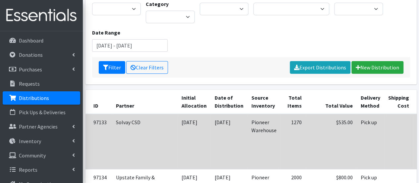
scroll to position [33, 0]
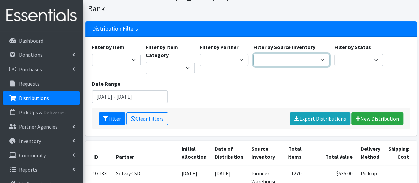
click at [263, 54] on select "Pioneer Warehouse TANF" at bounding box center [292, 60] width 76 height 13
select select "470"
click at [254, 54] on select "Pioneer Warehouse TANF" at bounding box center [292, 60] width 76 height 13
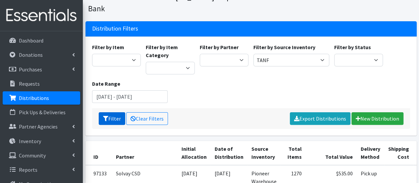
click at [111, 112] on button "Filter" at bounding box center [112, 118] width 27 height 13
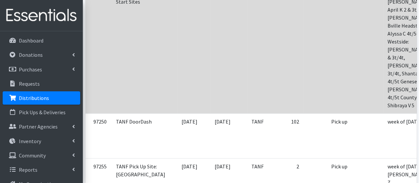
scroll to position [365, 0]
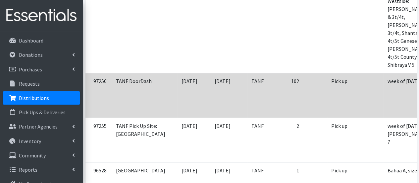
click at [384, 73] on td "week of [DATE]" at bounding box center [413, 95] width 59 height 44
click at [248, 73] on td "TANF" at bounding box center [264, 95] width 32 height 44
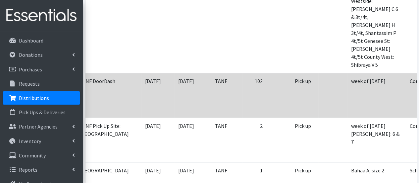
scroll to position [0, 49]
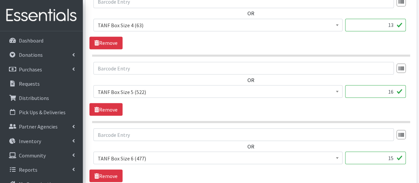
scroll to position [597, 0]
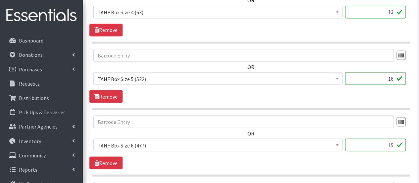
click at [393, 77] on input "16" at bounding box center [376, 78] width 61 height 13
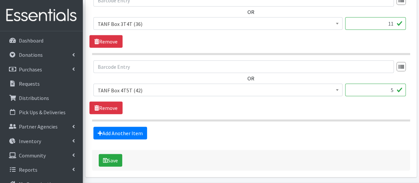
scroll to position [937, 0]
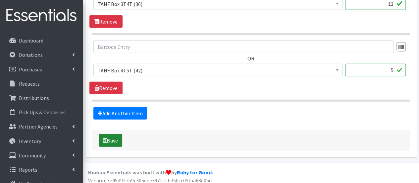
type input "17"
click at [107, 139] on button "Save" at bounding box center [111, 140] width 24 height 13
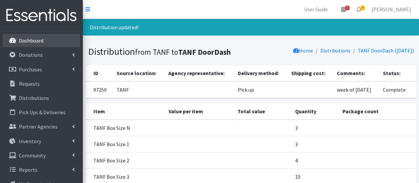
click at [60, 42] on link "Dashboard" at bounding box center [42, 40] width 78 height 13
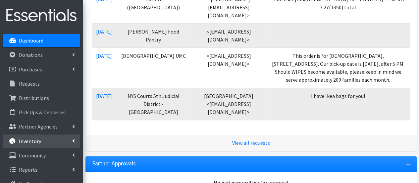
scroll to position [166, 0]
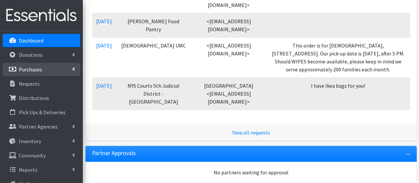
click at [44, 71] on link "Purchases" at bounding box center [42, 69] width 78 height 13
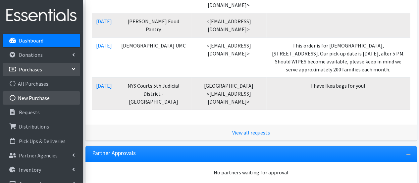
click at [47, 99] on link "New Purchase" at bounding box center [42, 97] width 78 height 13
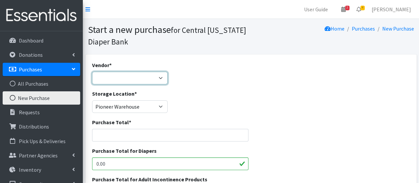
click at [116, 78] on select "Amazon BJ's Wholesale Club Cuties/NDBN Good360 JSL Partners Inc. [PERSON_NAME] …" at bounding box center [130, 78] width 76 height 13
select select "222"
click at [92, 72] on select "Amazon BJ's Wholesale Club Cuties/NDBN Good360 JSL Partners Inc. [PERSON_NAME] …" at bounding box center [130, 78] width 76 height 13
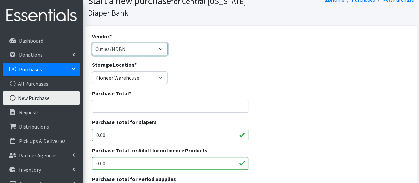
scroll to position [66, 0]
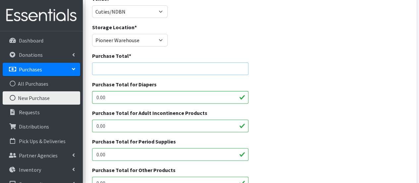
click at [126, 73] on input "Purchase Total *" at bounding box center [170, 68] width 157 height 13
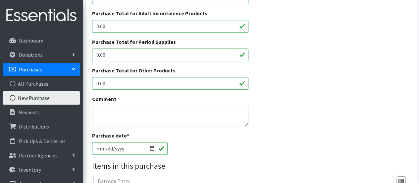
scroll to position [232, 0]
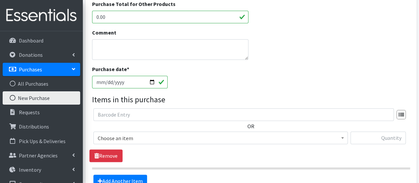
type input "50472"
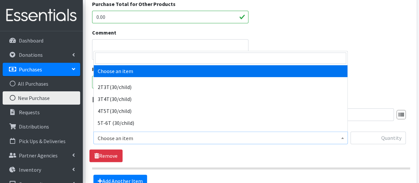
click at [140, 139] on span "Choose an item" at bounding box center [221, 137] width 246 height 9
click at [102, 61] on input "search" at bounding box center [220, 57] width 251 height 11
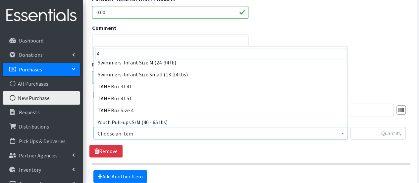
scroll to position [66, 0]
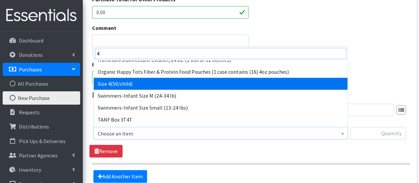
type input "4"
select select "963"
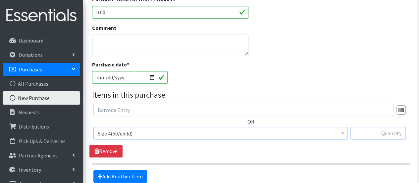
click at [375, 134] on input "text" at bounding box center [378, 133] width 55 height 13
click at [325, 84] on div "Purchase date * 2025-09-25" at bounding box center [251, 74] width 323 height 29
drag, startPoint x: 384, startPoint y: 135, endPoint x: 404, endPoint y: 136, distance: 19.6
click at [399, 136] on input "text" at bounding box center [378, 133] width 55 height 13
type input "24000"
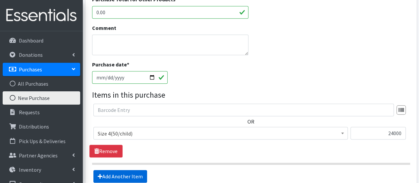
click at [132, 179] on link "Add Another Item" at bounding box center [121, 176] width 54 height 13
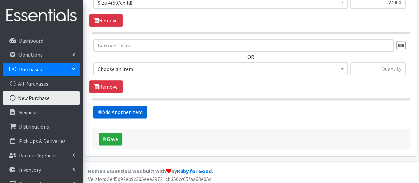
scroll to position [369, 0]
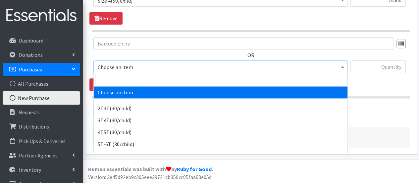
click at [124, 68] on span "Choose an item" at bounding box center [221, 66] width 246 height 9
click at [125, 82] on input "search" at bounding box center [220, 79] width 251 height 11
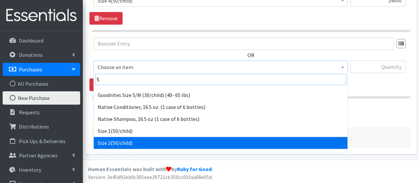
scroll to position [66, 0]
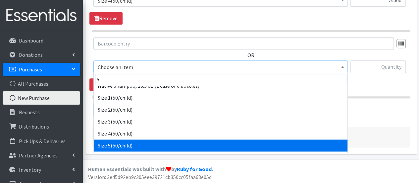
type input "5"
select select "964"
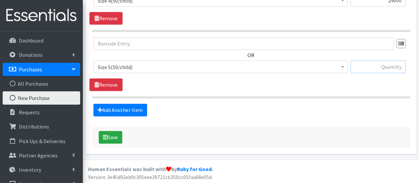
click at [378, 66] on input "text" at bounding box center [378, 66] width 55 height 13
click at [338, 83] on div "OR Choose an item 2T3T(30/child) 3T4T(30/child) 4T5T(30/child) 5T-6T (30/child)…" at bounding box center [251, 64] width 323 height 54
drag, startPoint x: 375, startPoint y: 63, endPoint x: 375, endPoint y: 67, distance: 4.0
click at [375, 65] on input "text" at bounding box center [378, 66] width 55 height 13
type input "80000"
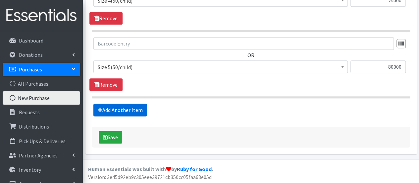
click at [129, 107] on link "Add Another Item" at bounding box center [121, 109] width 54 height 13
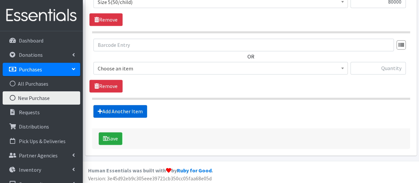
scroll to position [435, 0]
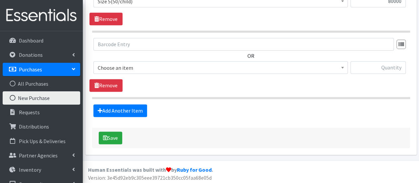
click at [115, 67] on span "Choose an item" at bounding box center [221, 67] width 246 height 9
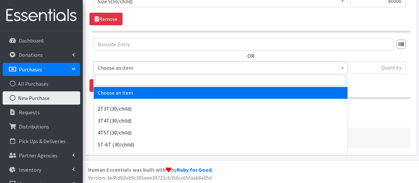
click at [121, 79] on input "search" at bounding box center [220, 79] width 251 height 11
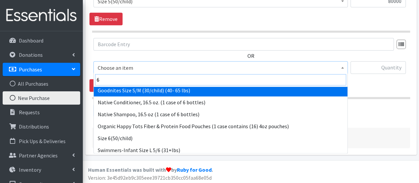
scroll to position [66, 0]
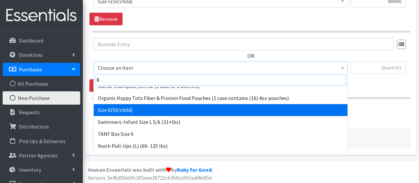
type input "6"
select select "966"
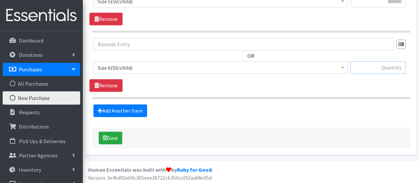
click at [359, 66] on input "text" at bounding box center [378, 67] width 55 height 13
type input "150000"
click at [115, 108] on link "Add Another Item" at bounding box center [121, 110] width 54 height 13
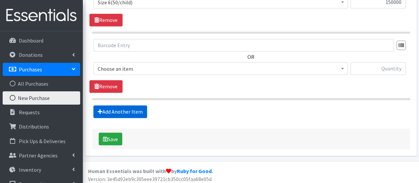
scroll to position [501, 0]
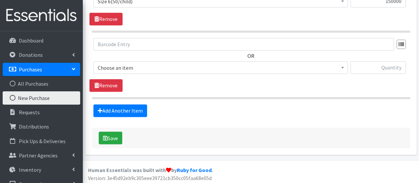
click at [115, 68] on span "Choose an item" at bounding box center [221, 67] width 246 height 9
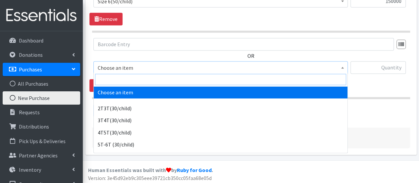
click at [117, 76] on input "search" at bounding box center [220, 79] width 251 height 11
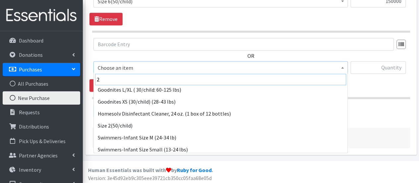
scroll to position [99, 0]
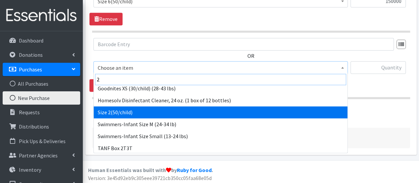
type input "2"
select select "951"
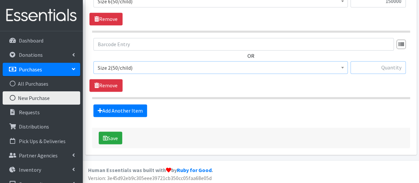
click at [358, 65] on input "text" at bounding box center [378, 67] width 55 height 13
type input "32256"
click at [134, 107] on link "Add Another Item" at bounding box center [121, 110] width 54 height 13
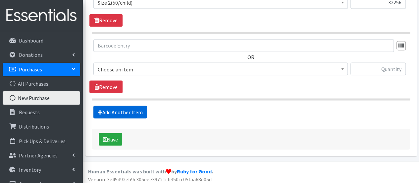
scroll to position [567, 0]
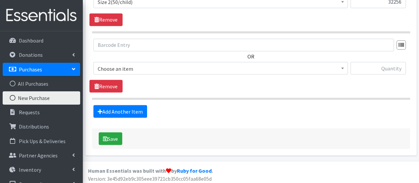
click at [127, 71] on span "Choose an item" at bounding box center [221, 68] width 246 height 9
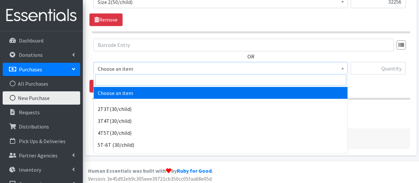
click at [123, 81] on input "search" at bounding box center [220, 79] width 251 height 11
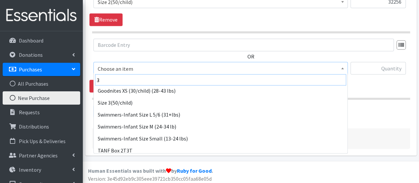
scroll to position [99, 0]
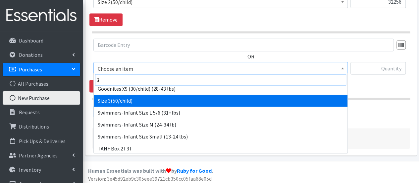
type input "3"
select select "954"
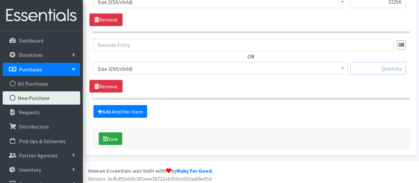
click at [395, 68] on input "text" at bounding box center [378, 68] width 55 height 13
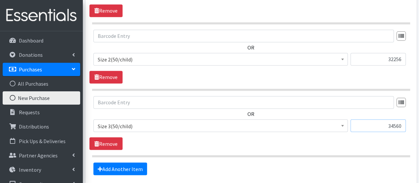
scroll to position [567, 0]
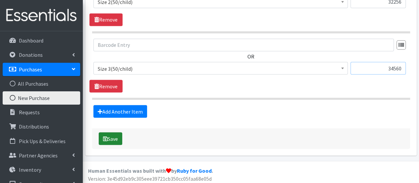
type input "34560"
click at [116, 138] on button "Save" at bounding box center [111, 138] width 24 height 13
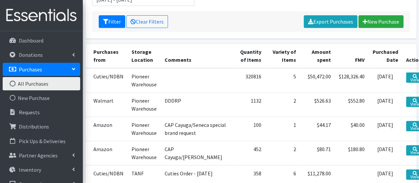
scroll to position [33, 0]
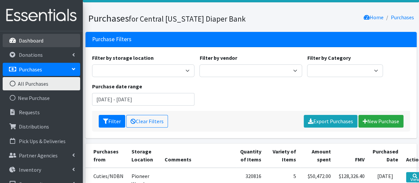
click at [52, 43] on link "Dashboard" at bounding box center [42, 40] width 78 height 13
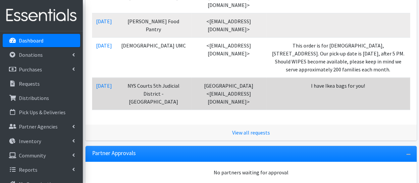
scroll to position [99, 0]
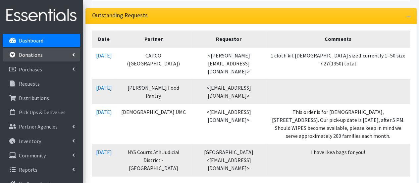
click at [37, 57] on p "Donations" at bounding box center [31, 54] width 24 height 7
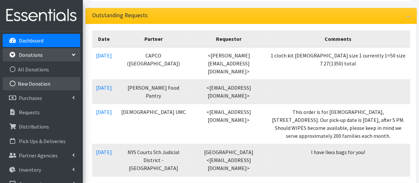
click at [48, 83] on link "New Donation" at bounding box center [42, 83] width 78 height 13
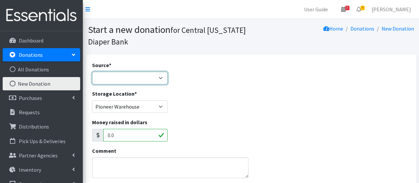
click at [105, 76] on select "Product Drive Manufacturer Donation Site Misc. Donation" at bounding box center [130, 78] width 76 height 13
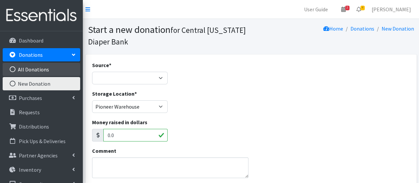
click at [40, 69] on link "All Donations" at bounding box center [42, 69] width 78 height 13
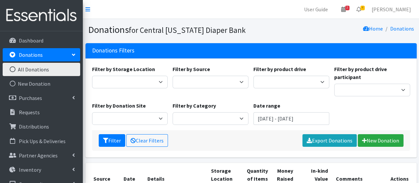
scroll to position [66, 0]
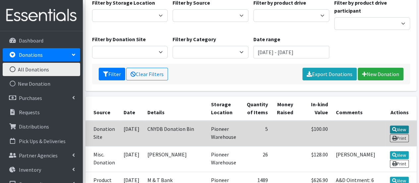
click at [406, 129] on link "View" at bounding box center [399, 129] width 19 height 8
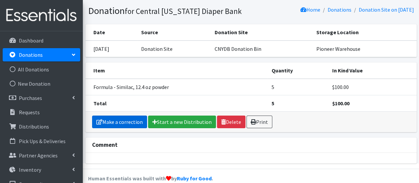
scroll to position [29, 0]
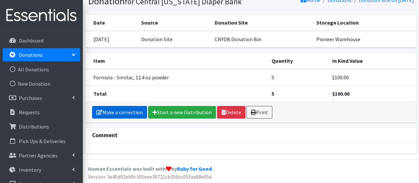
click at [129, 109] on link "Make a correction" at bounding box center [119, 112] width 55 height 13
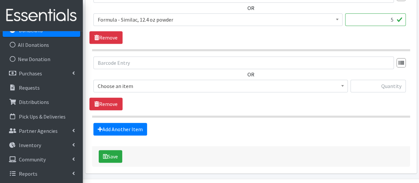
scroll to position [265, 0]
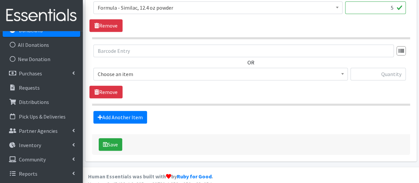
click at [131, 75] on span "Choose an item" at bounding box center [221, 73] width 246 height 9
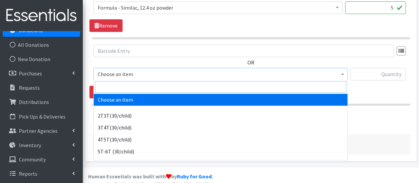
click at [112, 90] on input "search" at bounding box center [220, 86] width 251 height 11
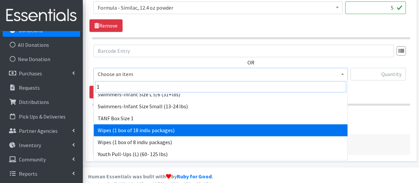
scroll to position [34, 0]
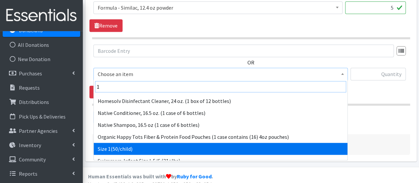
type input "1"
select select "950"
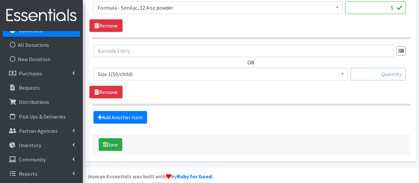
drag, startPoint x: 392, startPoint y: 75, endPoint x: 388, endPoint y: 75, distance: 4.3
click at [392, 75] on input "text" at bounding box center [378, 74] width 55 height 13
type input "84"
click at [122, 116] on link "Add Another Item" at bounding box center [121, 117] width 54 height 13
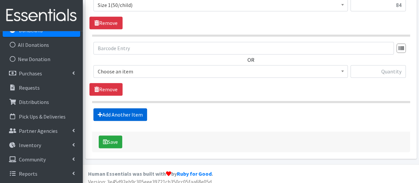
scroll to position [338, 0]
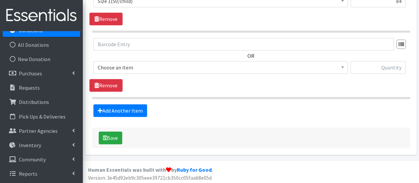
click at [119, 68] on span "Choose an item" at bounding box center [221, 67] width 246 height 9
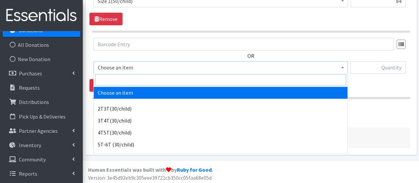
click at [119, 76] on input "search" at bounding box center [220, 79] width 251 height 11
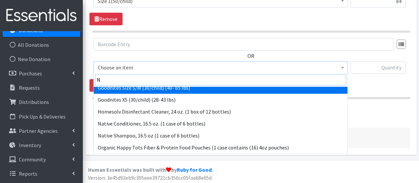
scroll to position [133, 0]
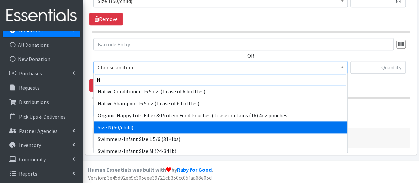
type input "N"
select select "961"
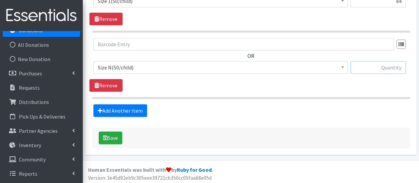
click at [367, 63] on input "text" at bounding box center [378, 67] width 55 height 13
type input "100"
click at [115, 111] on link "Add Another Item" at bounding box center [121, 110] width 54 height 13
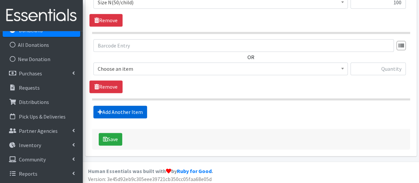
scroll to position [404, 0]
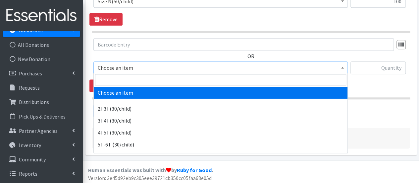
click at [108, 69] on span "Choose an item" at bounding box center [221, 67] width 246 height 9
click at [107, 79] on input "search" at bounding box center [220, 79] width 251 height 11
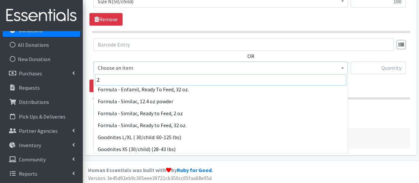
scroll to position [99, 0]
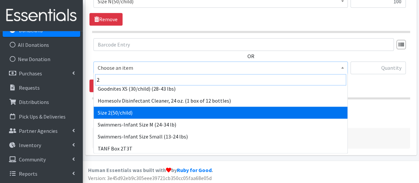
type input "2"
select select "951"
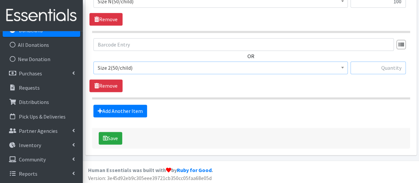
click at [361, 64] on input "text" at bounding box center [378, 67] width 55 height 13
type input "18"
click at [127, 109] on link "Add Another Item" at bounding box center [121, 110] width 54 height 13
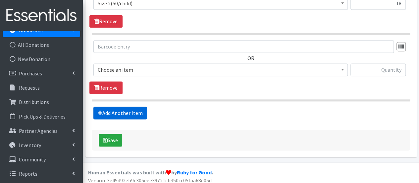
scroll to position [470, 0]
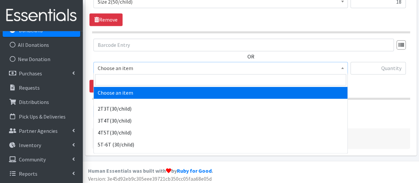
click at [121, 70] on span "Choose an item" at bounding box center [221, 67] width 246 height 9
click at [123, 76] on input "search" at bounding box center [220, 79] width 251 height 11
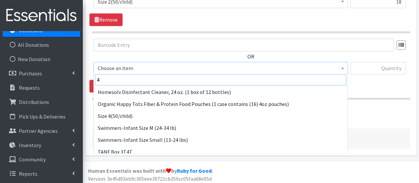
scroll to position [46, 0]
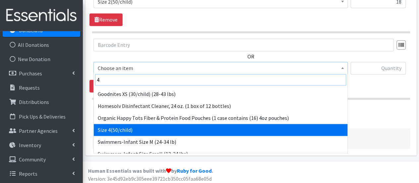
type input "4"
select select "963"
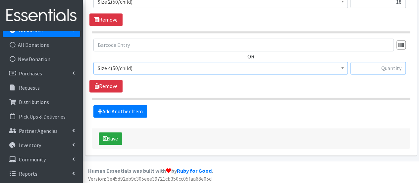
click at [386, 67] on input "text" at bounding box center [378, 68] width 55 height 13
type input "37"
click at [128, 110] on link "Add Another Item" at bounding box center [121, 111] width 54 height 13
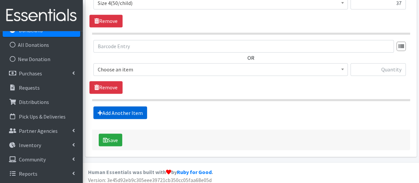
scroll to position [536, 0]
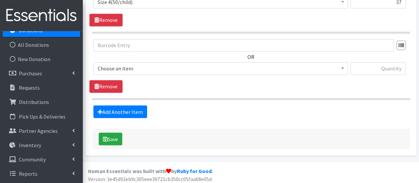
click at [120, 69] on span "Choose an item" at bounding box center [221, 68] width 246 height 9
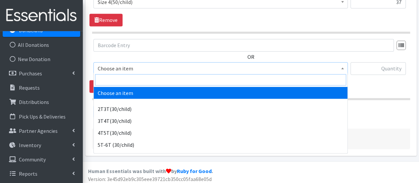
click at [120, 80] on input "search" at bounding box center [220, 79] width 251 height 11
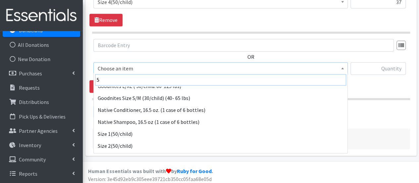
scroll to position [66, 0]
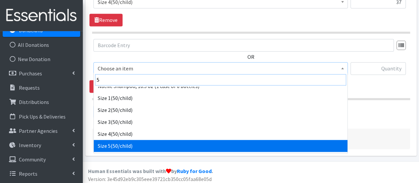
type input "5"
select select "964"
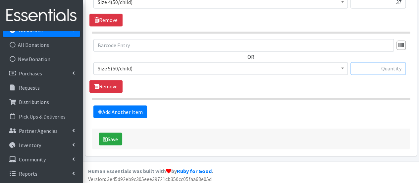
click at [377, 67] on input "text" at bounding box center [378, 68] width 55 height 13
type input "18"
click at [125, 110] on link "Add Another Item" at bounding box center [121, 111] width 54 height 13
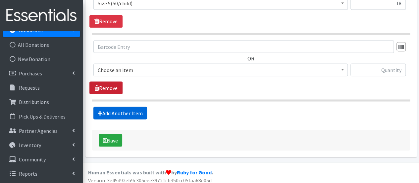
scroll to position [602, 0]
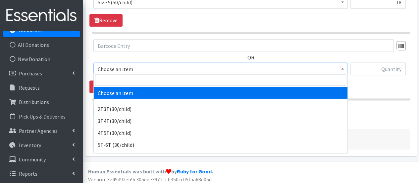
click at [119, 65] on span "Choose an item" at bounding box center [221, 68] width 246 height 9
click at [119, 80] on input "search" at bounding box center [220, 79] width 251 height 11
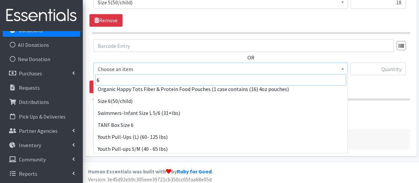
scroll to position [77, 0]
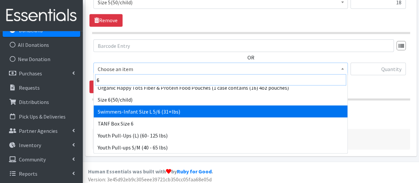
type input "6"
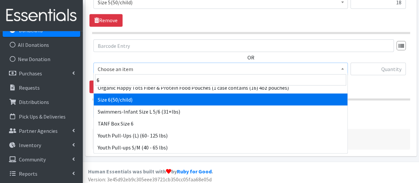
select select "966"
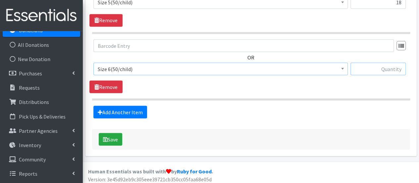
click at [373, 71] on input "text" at bounding box center [378, 68] width 55 height 13
type input "496"
click at [119, 111] on link "Add Another Item" at bounding box center [121, 111] width 54 height 13
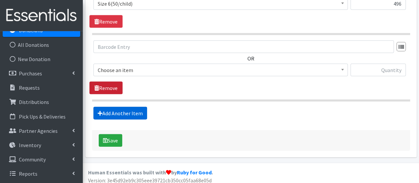
scroll to position [668, 0]
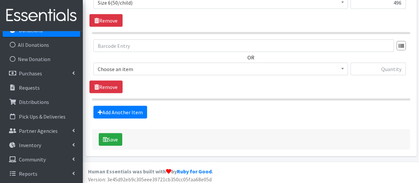
click at [115, 66] on span "Choose an item" at bounding box center [221, 68] width 246 height 9
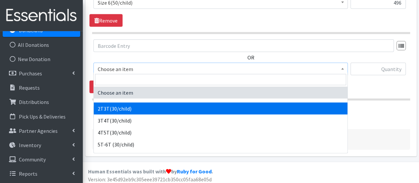
select select "939"
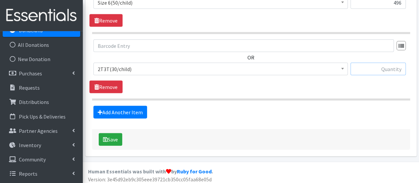
click at [372, 63] on input "text" at bounding box center [378, 69] width 55 height 13
type input "98"
click at [125, 111] on link "Add Another Item" at bounding box center [121, 112] width 54 height 13
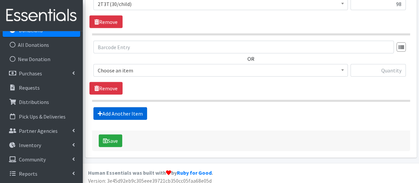
scroll to position [734, 0]
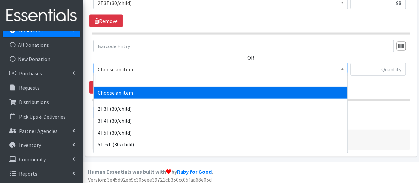
click at [119, 71] on span "Choose an item" at bounding box center [221, 69] width 255 height 13
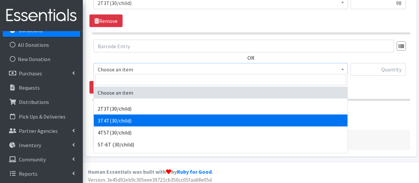
select select "941"
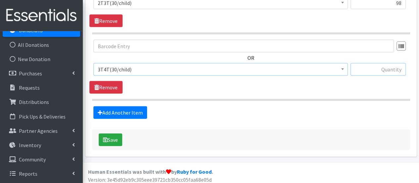
click at [395, 67] on input "text" at bounding box center [378, 69] width 55 height 13
type input "27"
click at [134, 108] on link "Add Another Item" at bounding box center [121, 112] width 54 height 13
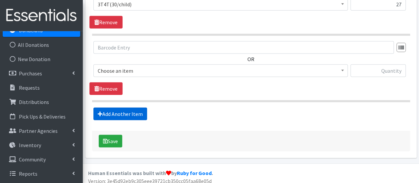
scroll to position [800, 0]
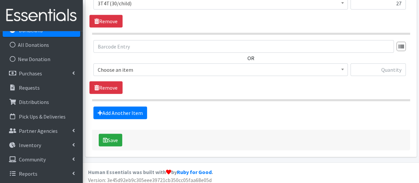
click at [118, 67] on span "Choose an item" at bounding box center [221, 69] width 246 height 9
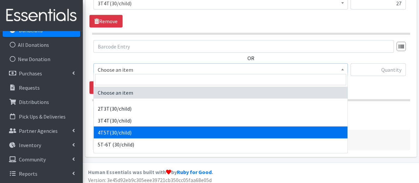
select select "953"
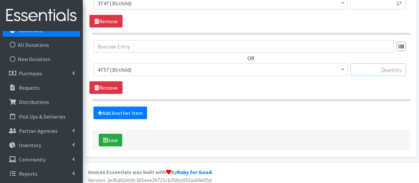
click at [387, 65] on input "text" at bounding box center [378, 69] width 55 height 13
type input "198"
click at [131, 107] on link "Add Another Item" at bounding box center [121, 112] width 54 height 13
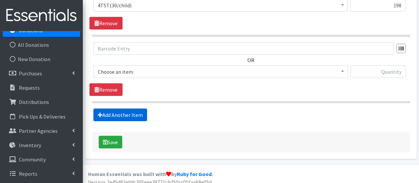
scroll to position [866, 0]
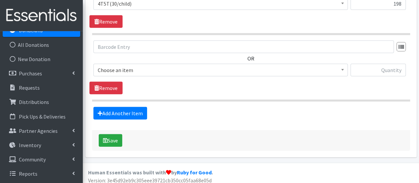
click at [124, 68] on span "Choose an item" at bounding box center [221, 69] width 246 height 9
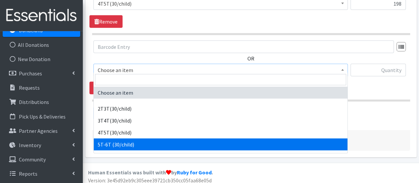
select select "14612"
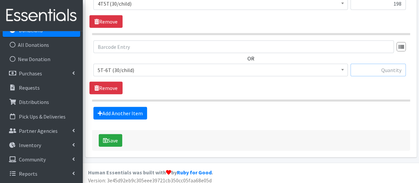
click at [395, 70] on input "text" at bounding box center [378, 70] width 55 height 13
type input "17"
click at [135, 107] on link "Add Another Item" at bounding box center [121, 113] width 54 height 13
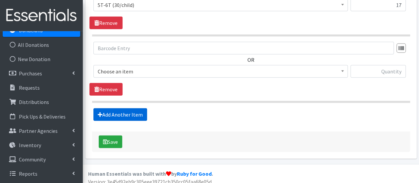
scroll to position [932, 0]
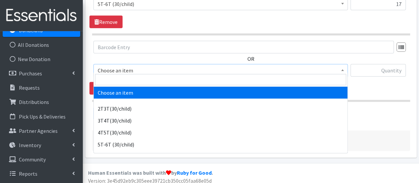
click at [129, 67] on span "Choose an item" at bounding box center [221, 70] width 246 height 9
click at [126, 81] on input "search" at bounding box center [220, 79] width 251 height 11
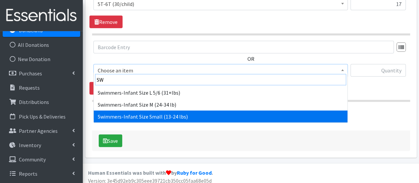
type input "SW"
select select "6938"
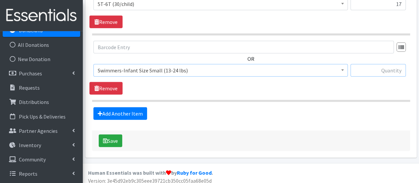
click at [363, 69] on input "text" at bounding box center [378, 70] width 55 height 13
type input "32"
click at [110, 108] on link "Add Another Item" at bounding box center [121, 113] width 54 height 13
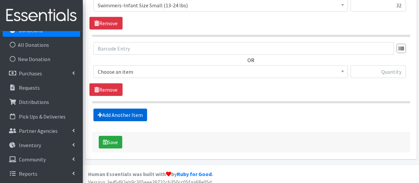
scroll to position [998, 0]
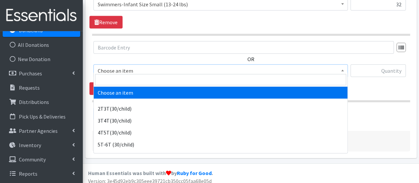
drag, startPoint x: 124, startPoint y: 68, endPoint x: 125, endPoint y: 76, distance: 8.1
click at [124, 68] on span "Choose an item" at bounding box center [221, 70] width 246 height 9
click at [125, 79] on input "search" at bounding box center [220, 79] width 251 height 11
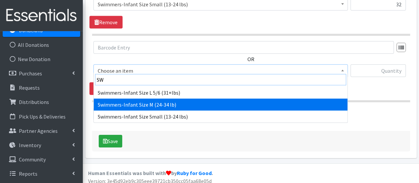
type input "SW"
select select "6935"
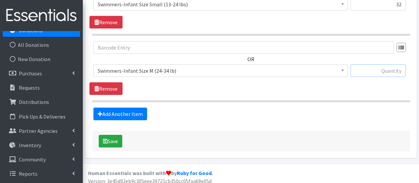
click at [386, 67] on input "text" at bounding box center [378, 70] width 55 height 13
type input "34"
click at [107, 140] on button "Save" at bounding box center [111, 141] width 24 height 13
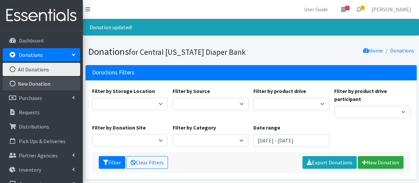
click at [42, 81] on link "New Donation" at bounding box center [42, 83] width 78 height 13
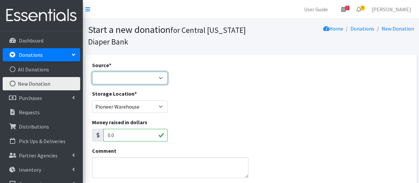
click at [114, 74] on select "Product Drive Manufacturer Donation Site Misc. Donation" at bounding box center [130, 78] width 76 height 13
select select "Donation Site"
click at [92, 72] on select "Product Drive Manufacturer Donation Site Misc. Donation" at bounding box center [130, 78] width 76 height 13
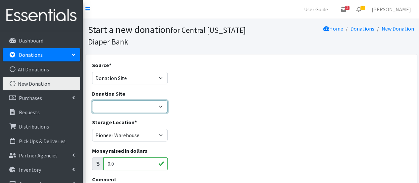
click at [117, 102] on select "Cicero Library CNYDB Donation Bin Community Library of DeWitt and Jamesville Fa…" at bounding box center [130, 106] width 76 height 13
select select "49"
click at [92, 100] on select "Cicero Library CNYDB Donation Bin Community Library of DeWitt and Jamesville Fa…" at bounding box center [130, 106] width 76 height 13
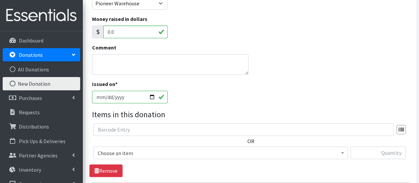
scroll to position [133, 0]
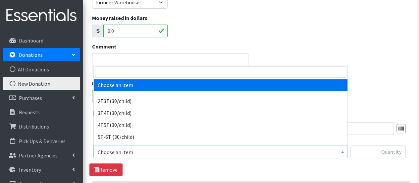
click at [127, 153] on span "Choose an item" at bounding box center [221, 151] width 246 height 9
click at [112, 75] on input "search" at bounding box center [220, 71] width 251 height 11
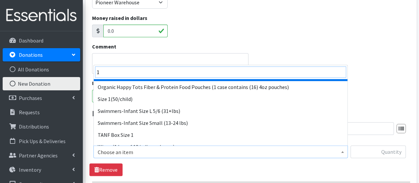
scroll to position [33, 0]
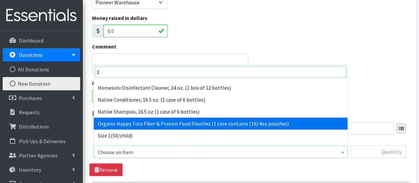
type input "1"
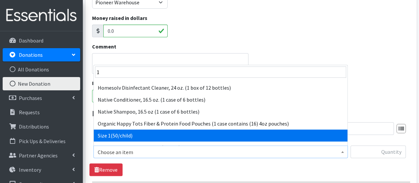
select select "950"
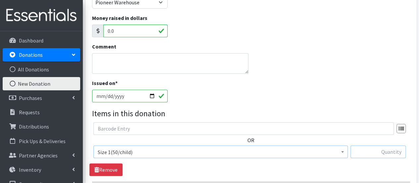
click at [385, 151] on input "text" at bounding box center [378, 151] width 55 height 13
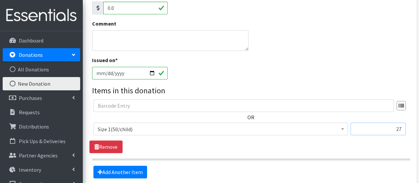
scroll to position [166, 0]
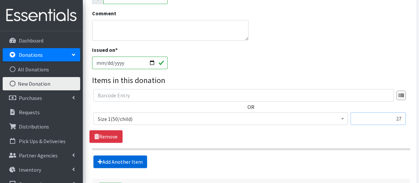
type input "27"
click at [121, 157] on link "Add Another Item" at bounding box center [121, 161] width 54 height 13
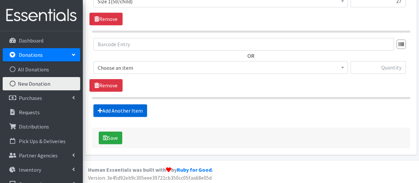
scroll to position [284, 0]
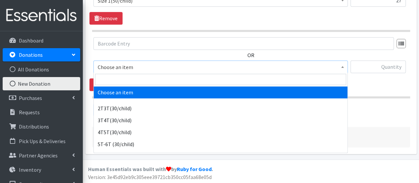
click at [121, 64] on span "Choose an item" at bounding box center [221, 66] width 246 height 9
click at [117, 77] on input "search" at bounding box center [220, 79] width 251 height 11
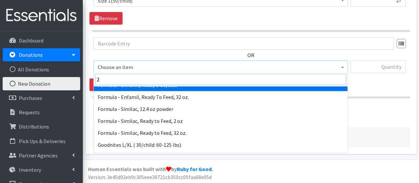
scroll to position [66, 0]
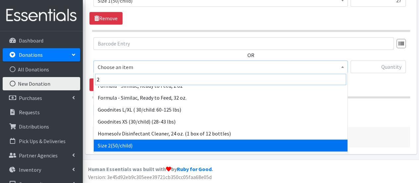
type input "2"
select select "951"
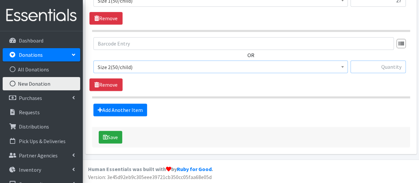
click at [364, 66] on input "text" at bounding box center [378, 66] width 55 height 13
type input "7"
click at [122, 104] on link "Add Another Item" at bounding box center [121, 109] width 54 height 13
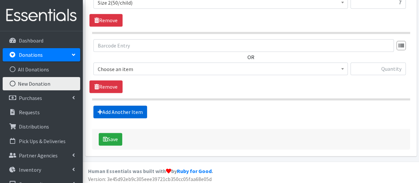
scroll to position [350, 0]
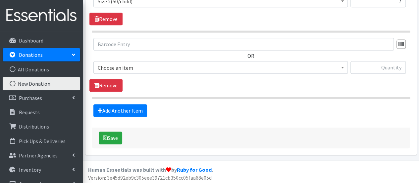
click at [121, 71] on span "Choose an item" at bounding box center [221, 67] width 246 height 9
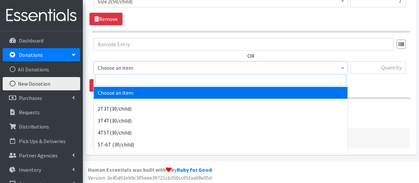
click at [119, 83] on input "search" at bounding box center [220, 79] width 251 height 11
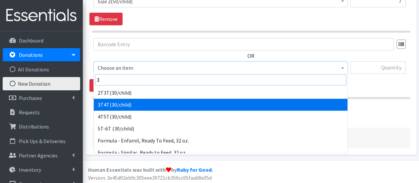
scroll to position [99, 0]
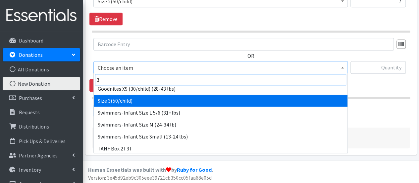
type input "3"
select select "954"
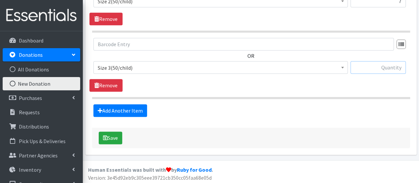
click at [365, 69] on input "text" at bounding box center [378, 67] width 55 height 13
type input "40"
click at [117, 107] on link "Add Another Item" at bounding box center [121, 110] width 54 height 13
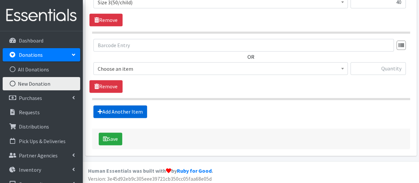
scroll to position [416, 0]
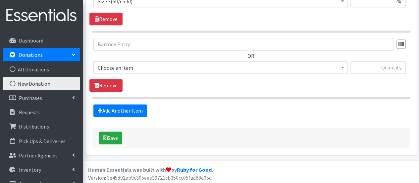
click at [126, 69] on span "Choose an item" at bounding box center [221, 67] width 246 height 9
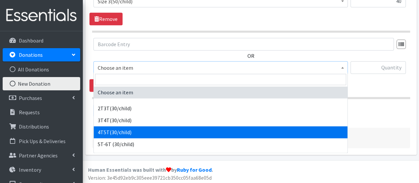
select select "953"
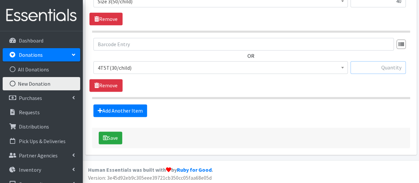
click at [374, 67] on input "text" at bounding box center [378, 67] width 55 height 13
type input "47"
click at [134, 106] on link "Add Another Item" at bounding box center [121, 110] width 54 height 13
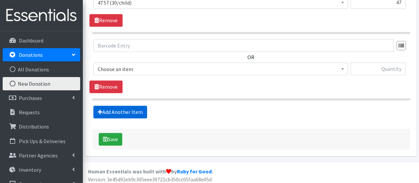
scroll to position [482, 0]
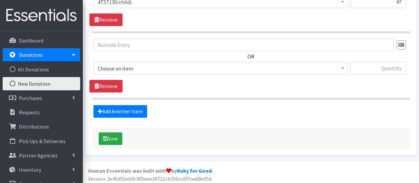
click at [132, 64] on span "Choose an item" at bounding box center [221, 68] width 246 height 9
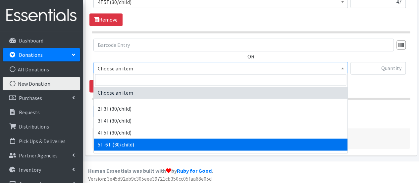
select select "14612"
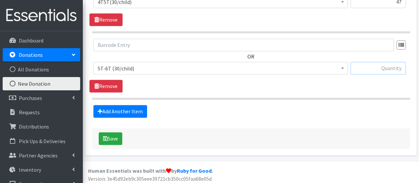
click at [375, 67] on input "text" at bounding box center [378, 68] width 55 height 13
type input "8"
click at [112, 134] on button "Save" at bounding box center [111, 138] width 24 height 13
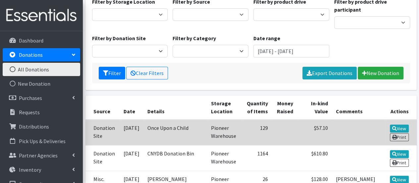
scroll to position [99, 0]
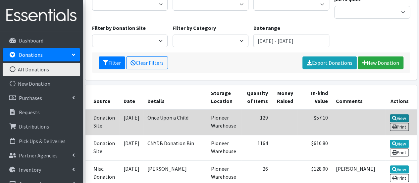
click at [400, 117] on link "View" at bounding box center [399, 118] width 19 height 8
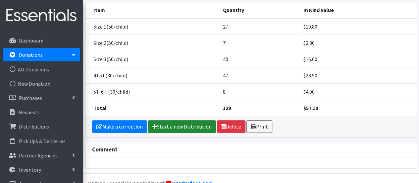
scroll to position [93, 0]
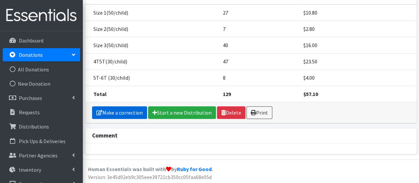
click at [132, 112] on link "Make a correction" at bounding box center [119, 112] width 55 height 13
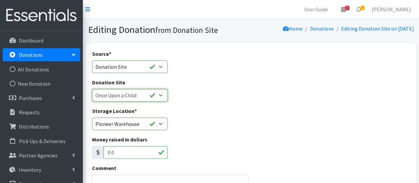
click at [160, 96] on select "Cicero Library CNYDB Donation Bin Community Library of [PERSON_NAME] and Jamesv…" at bounding box center [130, 95] width 76 height 13
select select "52"
click at [92, 89] on select "Cicero Library CNYDB Donation Bin Community Library of [PERSON_NAME] and Jamesv…" at bounding box center [130, 95] width 76 height 13
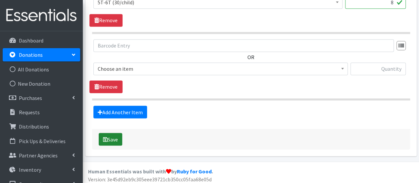
scroll to position [536, 0]
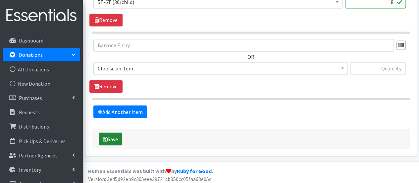
click at [121, 140] on button "Save" at bounding box center [111, 138] width 24 height 13
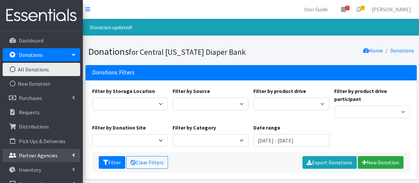
click at [45, 155] on p "Partner Agencies" at bounding box center [38, 155] width 39 height 7
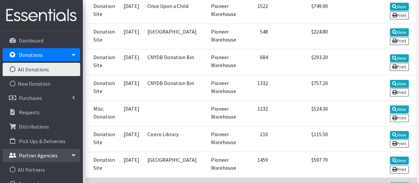
scroll to position [464, 0]
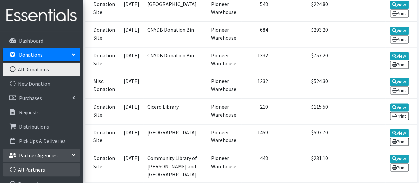
click at [50, 169] on link "All Partners" at bounding box center [42, 169] width 78 height 13
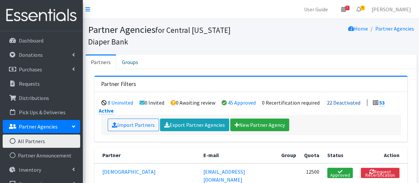
click at [354, 101] on link "22 Deactivated" at bounding box center [343, 102] width 33 height 7
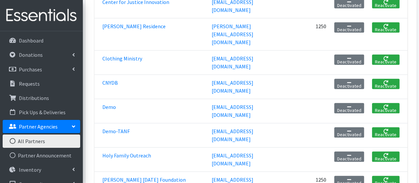
scroll to position [298, 0]
click at [171, 176] on link "[PERSON_NAME] [DATE] Foundation" at bounding box center [144, 179] width 84 height 7
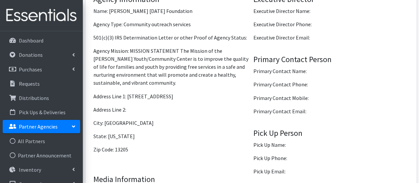
scroll to position [564, 0]
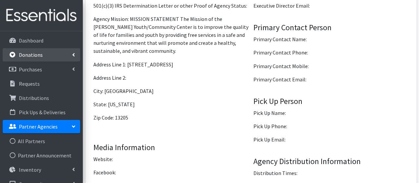
click at [24, 58] on link "Donations" at bounding box center [42, 54] width 78 height 13
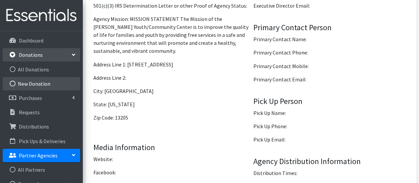
click at [31, 83] on link "New Donation" at bounding box center [42, 83] width 78 height 13
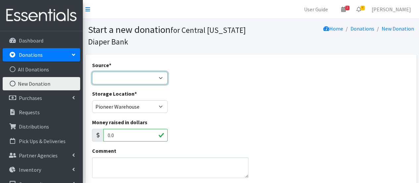
drag, startPoint x: 96, startPoint y: 71, endPoint x: 113, endPoint y: 83, distance: 20.6
click at [96, 72] on select "Product Drive Manufacturer Donation Site Misc. Donation" at bounding box center [130, 78] width 76 height 13
select select "Donation Site"
click at [92, 72] on select "Product Drive Manufacturer Donation Site Misc. Donation" at bounding box center [130, 78] width 76 height 13
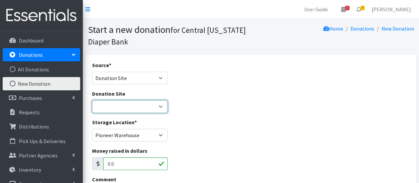
click at [119, 104] on select "Cicero Library CNYDB Donation Bin Community Library of DeWitt and Jamesville Fa…" at bounding box center [130, 106] width 76 height 13
select select "49"
click at [92, 100] on select "Cicero Library CNYDB Donation Bin Community Library of DeWitt and Jamesville Fa…" at bounding box center [130, 106] width 76 height 13
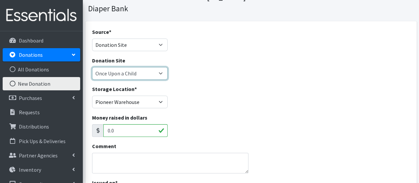
scroll to position [133, 0]
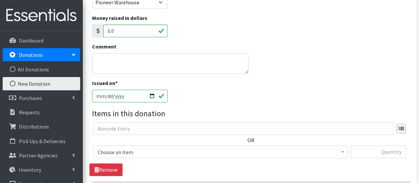
click at [123, 150] on span "Choose an item" at bounding box center [221, 151] width 246 height 9
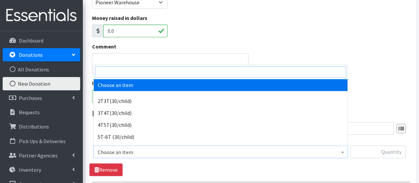
click at [137, 70] on input "search" at bounding box center [220, 71] width 251 height 11
type input "n"
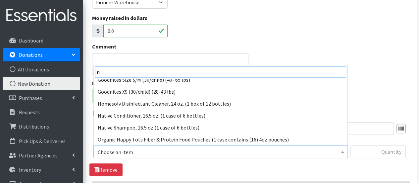
scroll to position [113, 0]
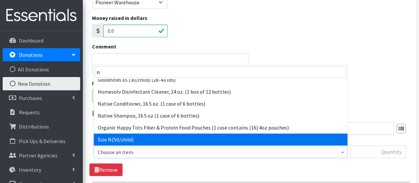
select select "961"
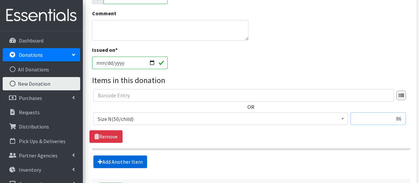
type input "86"
click at [107, 163] on link "Add Another Item" at bounding box center [121, 161] width 54 height 13
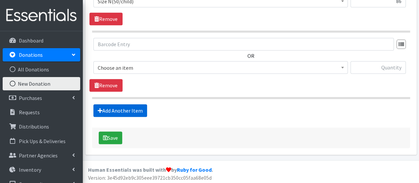
scroll to position [284, 0]
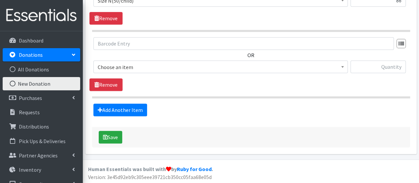
click at [111, 66] on span "Choose an item" at bounding box center [221, 66] width 246 height 9
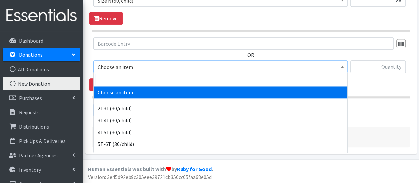
click at [113, 80] on input "search" at bounding box center [220, 79] width 251 height 11
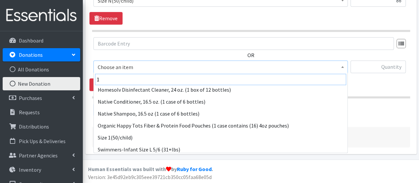
scroll to position [34, 0]
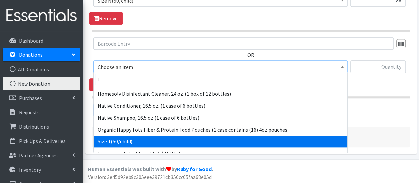
type input "1"
select select "950"
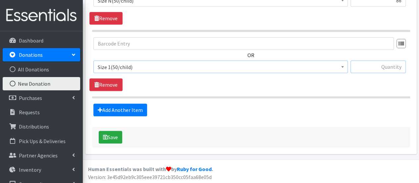
click at [368, 65] on input "text" at bounding box center [378, 66] width 55 height 13
type input "315"
click at [129, 112] on link "Add Another Item" at bounding box center [121, 109] width 54 height 13
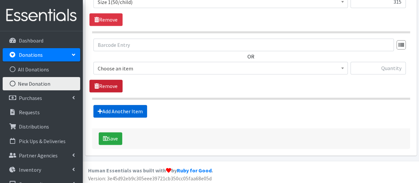
scroll to position [350, 0]
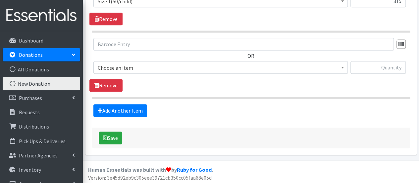
click at [121, 70] on span "Choose an item" at bounding box center [221, 67] width 246 height 9
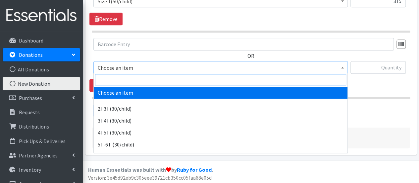
click at [123, 81] on input "search" at bounding box center [220, 79] width 251 height 11
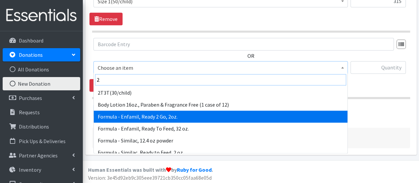
scroll to position [99, 0]
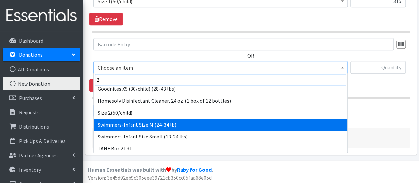
type input "2"
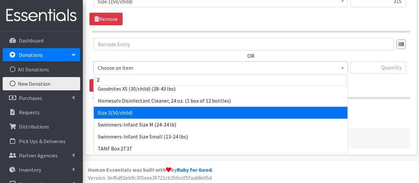
select select "951"
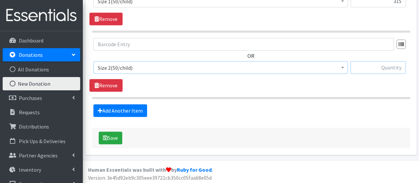
click at [383, 70] on input "text" at bounding box center [378, 67] width 55 height 13
type input "59"
click at [103, 109] on link "Add Another Item" at bounding box center [121, 110] width 54 height 13
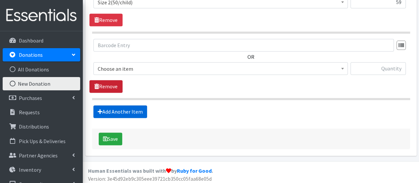
scroll to position [416, 0]
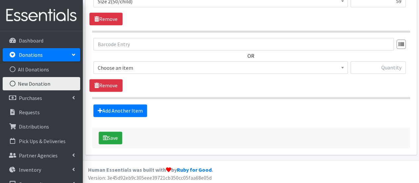
click at [113, 66] on span "Choose an item" at bounding box center [221, 67] width 246 height 9
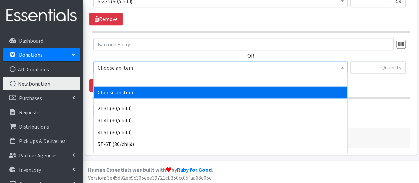
click at [112, 80] on input "search" at bounding box center [220, 79] width 251 height 11
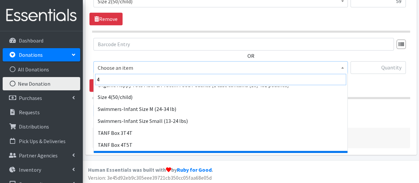
scroll to position [46, 0]
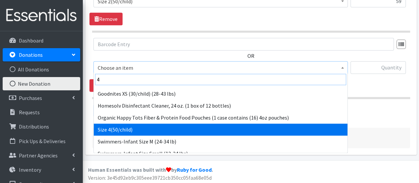
type input "4"
select select "963"
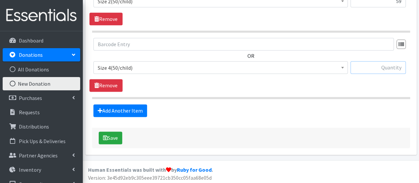
click at [371, 65] on input "text" at bounding box center [378, 67] width 55 height 13
type input "19"
click at [146, 109] on link "Add Another Item" at bounding box center [121, 110] width 54 height 13
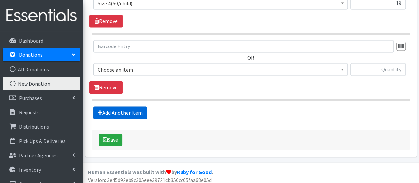
scroll to position [482, 0]
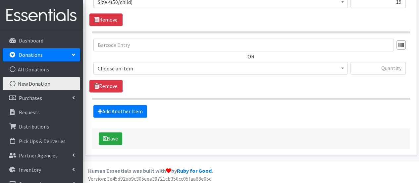
click at [123, 70] on span "Choose an item" at bounding box center [221, 68] width 246 height 9
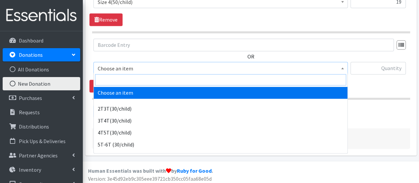
click at [134, 81] on input "search" at bounding box center [220, 79] width 251 height 11
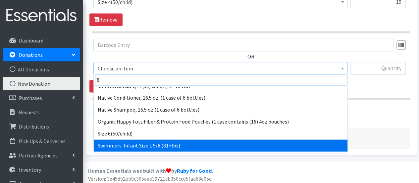
scroll to position [66, 0]
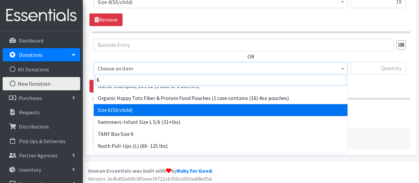
type input "6"
select select "966"
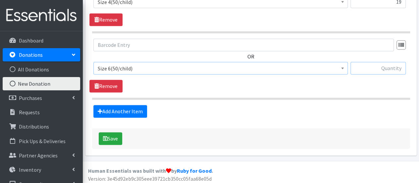
click at [370, 68] on input "text" at bounding box center [378, 68] width 55 height 13
type input "18"
click at [122, 107] on link "Add Another Item" at bounding box center [121, 111] width 54 height 13
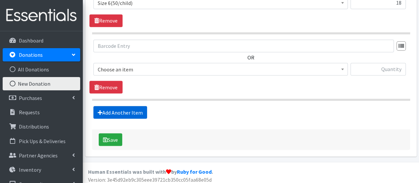
scroll to position [548, 0]
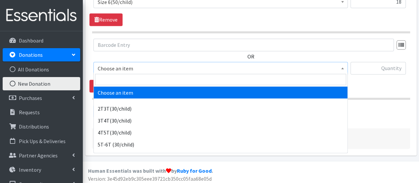
click at [127, 69] on span "Choose an item" at bounding box center [221, 68] width 246 height 9
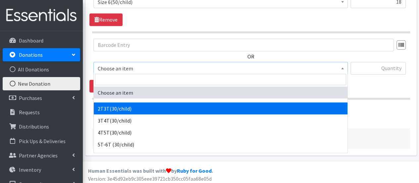
select select "939"
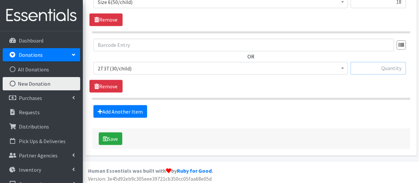
click at [396, 68] on input "text" at bounding box center [378, 68] width 55 height 13
type input "85"
click at [118, 110] on link "Add Another Item" at bounding box center [121, 111] width 54 height 13
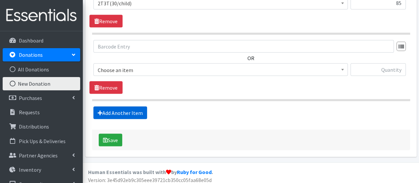
scroll to position [613, 0]
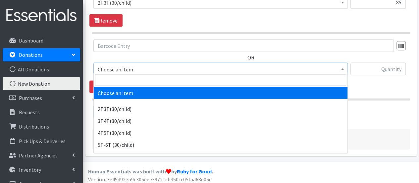
click at [126, 71] on span "Choose an item" at bounding box center [221, 68] width 255 height 13
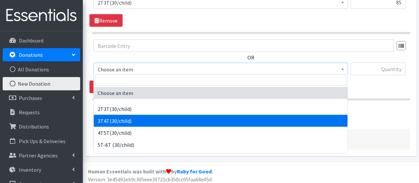
select select "941"
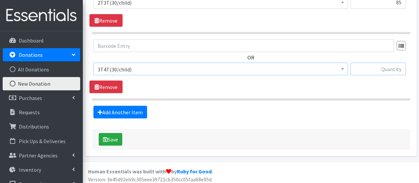
click at [362, 64] on input "text" at bounding box center [378, 68] width 55 height 13
type input "65"
click at [124, 108] on link "Add Another Item" at bounding box center [121, 111] width 54 height 13
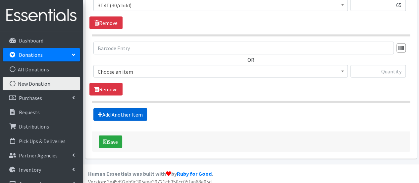
scroll to position [680, 0]
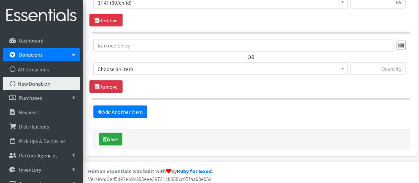
click at [132, 68] on span "Choose an item" at bounding box center [221, 68] width 246 height 9
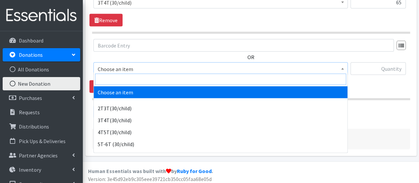
click at [135, 78] on input "search" at bounding box center [220, 79] width 251 height 11
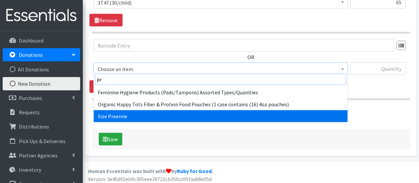
type input "pr"
select select "6007"
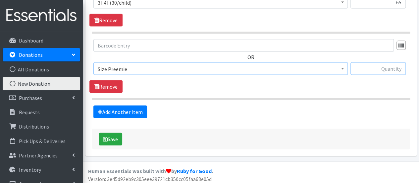
click at [369, 64] on input "text" at bounding box center [378, 68] width 55 height 13
type input "19"
click at [119, 135] on button "Save" at bounding box center [111, 139] width 24 height 13
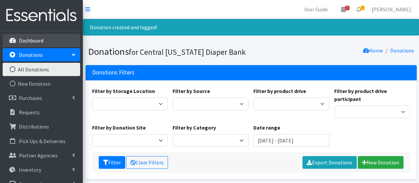
click at [42, 41] on p "Dashboard" at bounding box center [31, 40] width 25 height 7
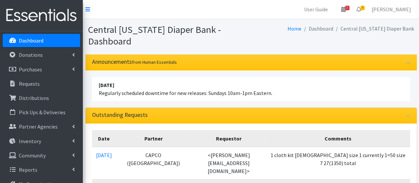
scroll to position [99, 0]
